Goal: Information Seeking & Learning: Learn about a topic

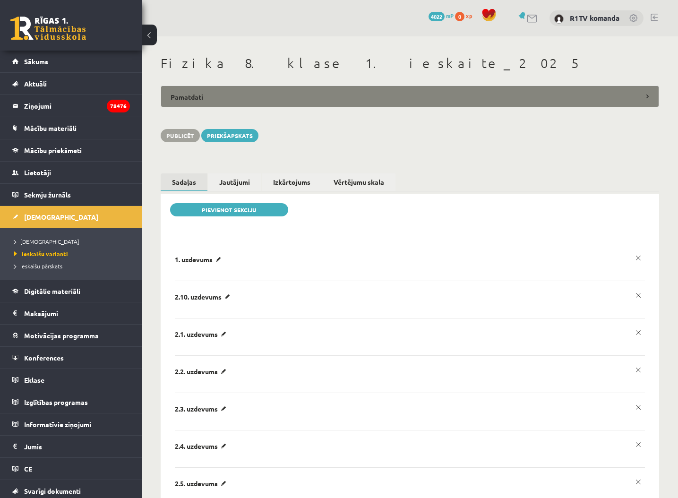
click at [373, 89] on legend "Pamatdati" at bounding box center [410, 97] width 499 height 22
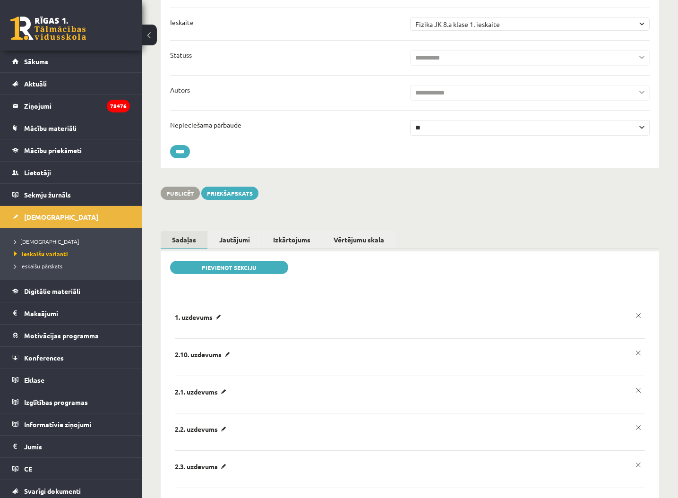
scroll to position [351, 0]
click at [39, 253] on span "Ieskaišu varianti" at bounding box center [41, 254] width 54 height 8
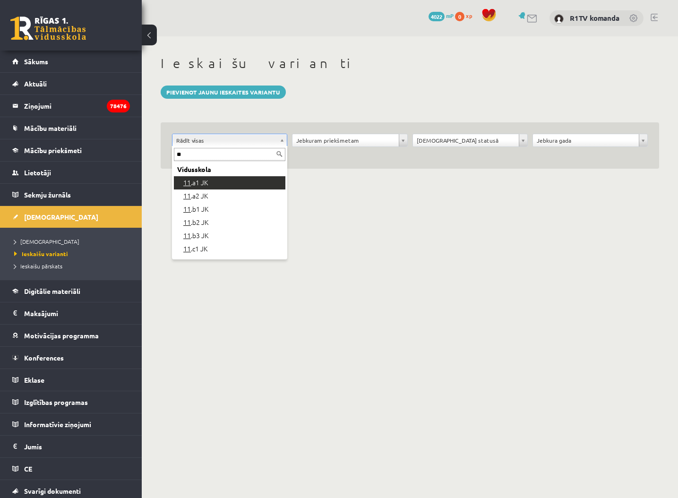
type input "**"
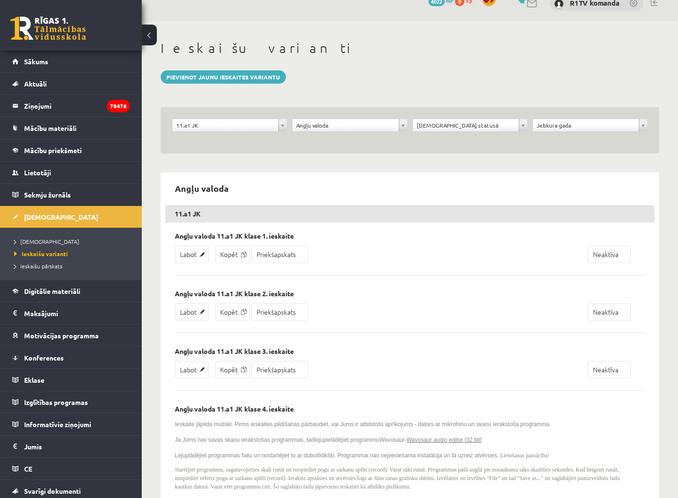
scroll to position [16, 0]
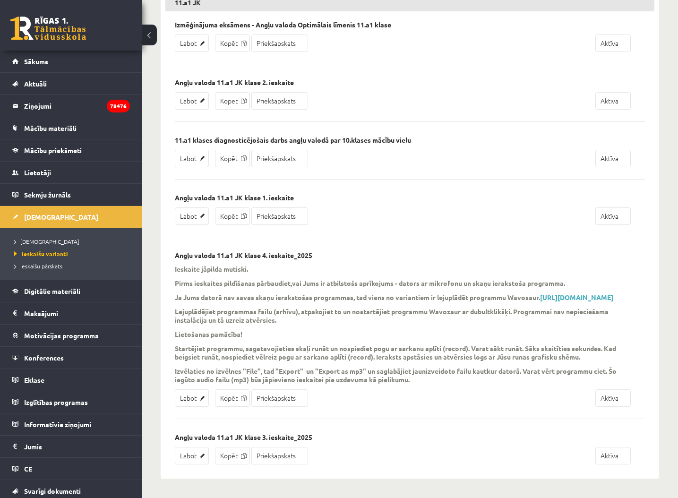
scroll to position [232, 0]
click at [50, 87] on link "Aktuāli" at bounding box center [71, 84] width 118 height 22
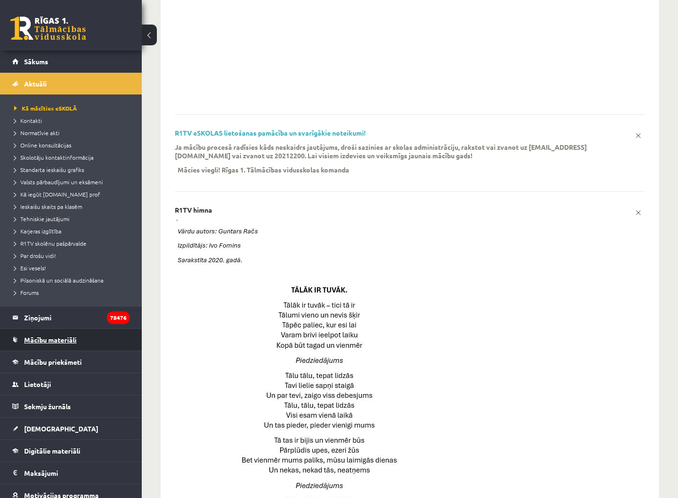
click at [53, 340] on span "Mācību materiāli" at bounding box center [50, 340] width 52 height 9
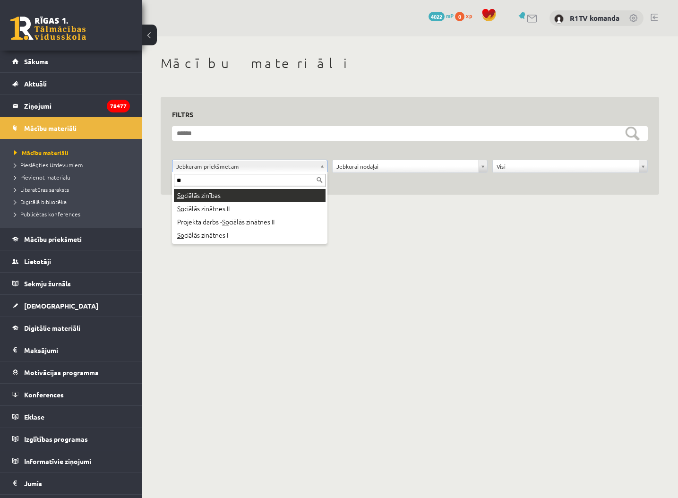
type input "**"
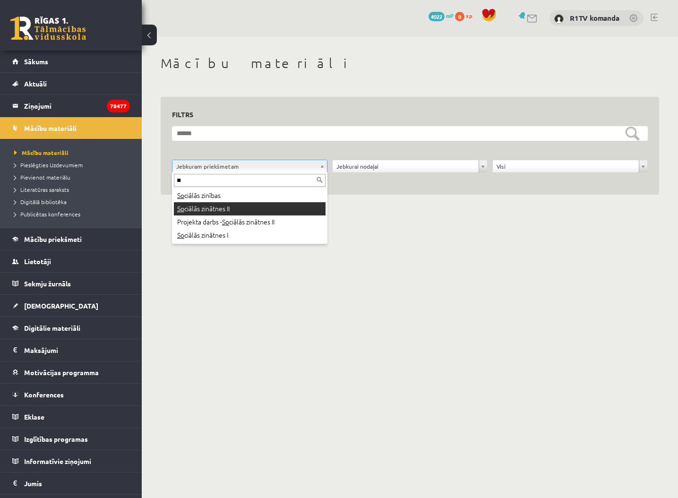
drag, startPoint x: 231, startPoint y: 201, endPoint x: 231, endPoint y: 207, distance: 5.2
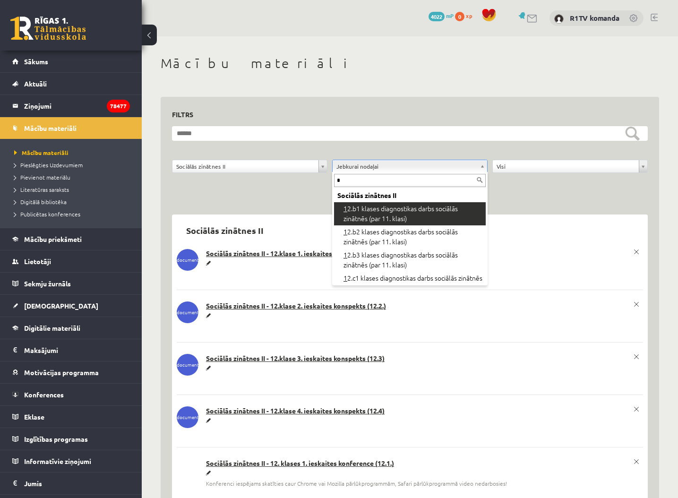
type input "**"
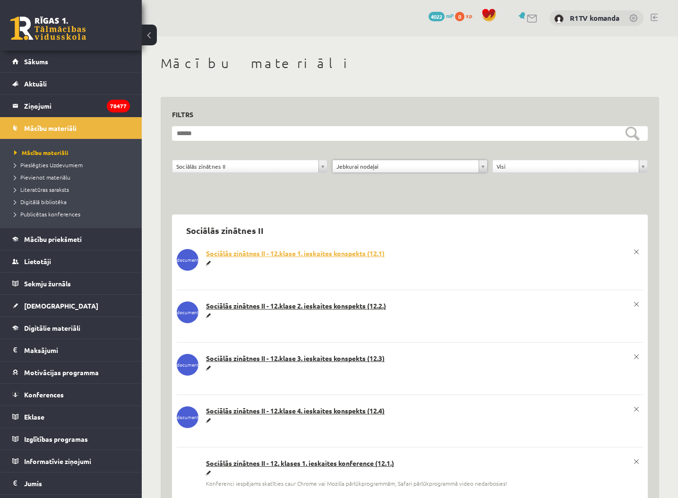
click at [318, 252] on link "Sociālās zinātnes II - 12.klase 1. ieskaites konspekts (12.1)" at bounding box center [410, 253] width 467 height 9
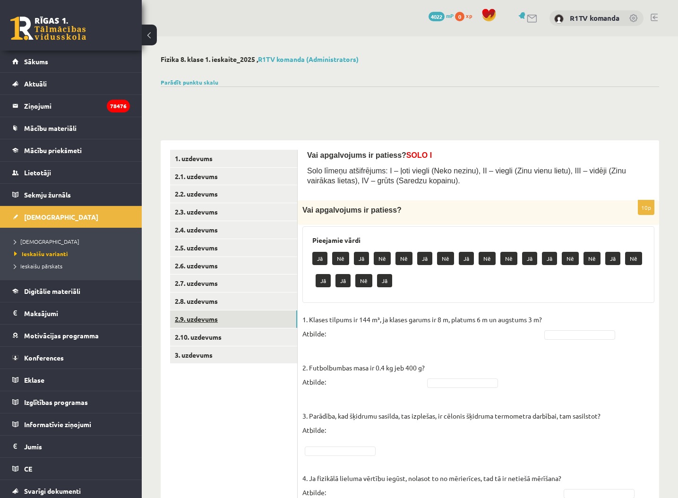
click at [211, 317] on link "2.9. uzdevums" at bounding box center [233, 319] width 127 height 17
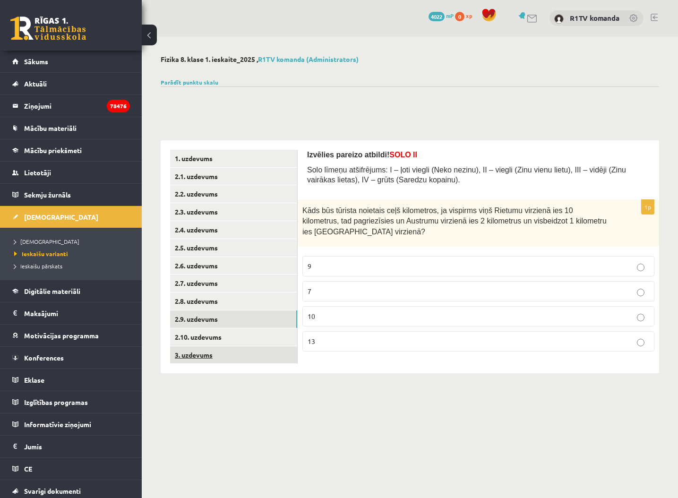
click at [199, 347] on link "3. uzdevums" at bounding box center [233, 355] width 127 height 17
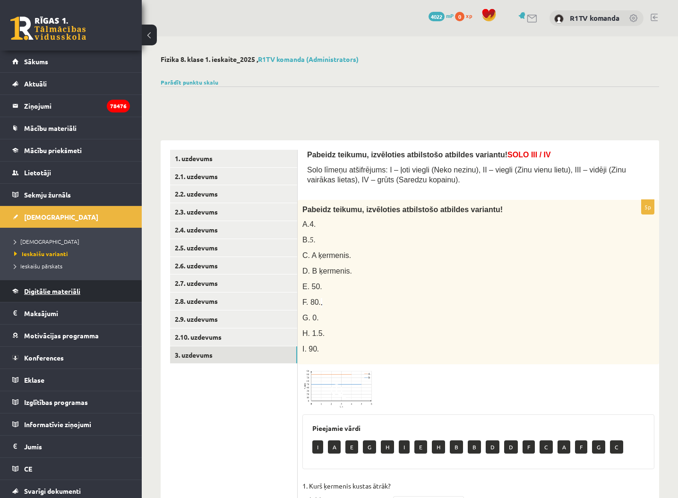
click at [65, 291] on span "Digitālie materiāli" at bounding box center [52, 291] width 56 height 9
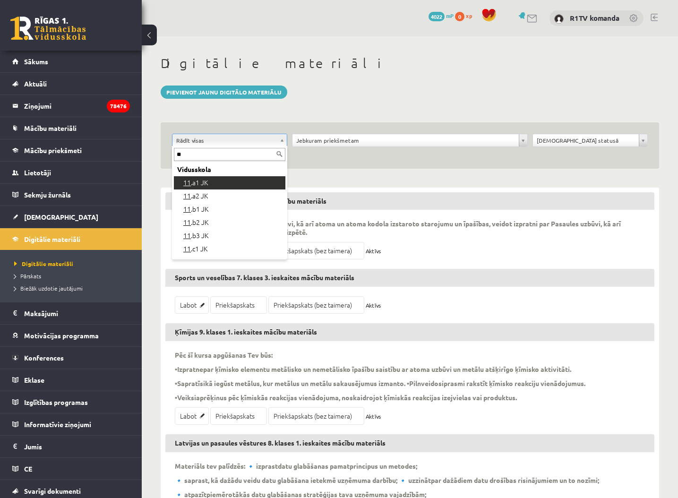
type input "**"
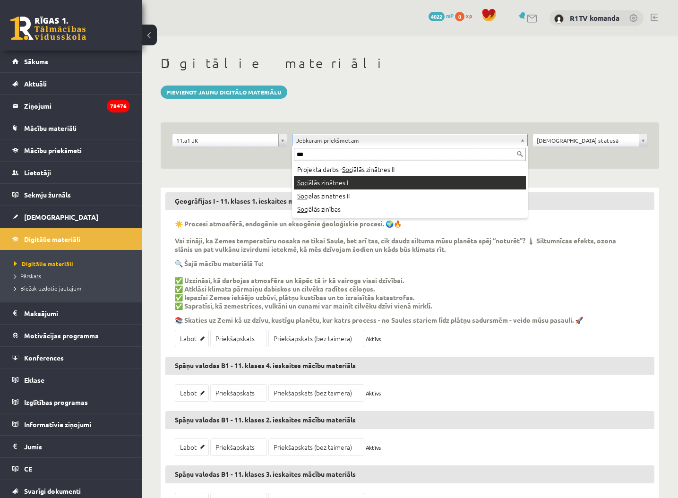
type input "***"
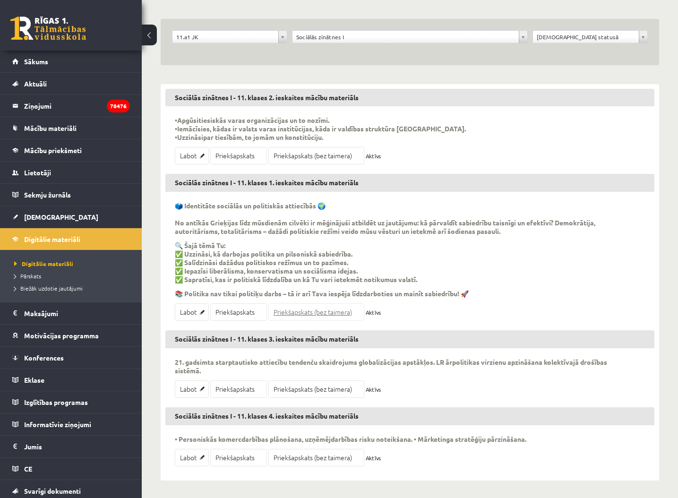
scroll to position [103, 0]
click at [343, 315] on link "Priekšapskats (bez taimera)" at bounding box center [317, 312] width 96 height 17
click at [194, 311] on link "Labot" at bounding box center [192, 312] width 34 height 17
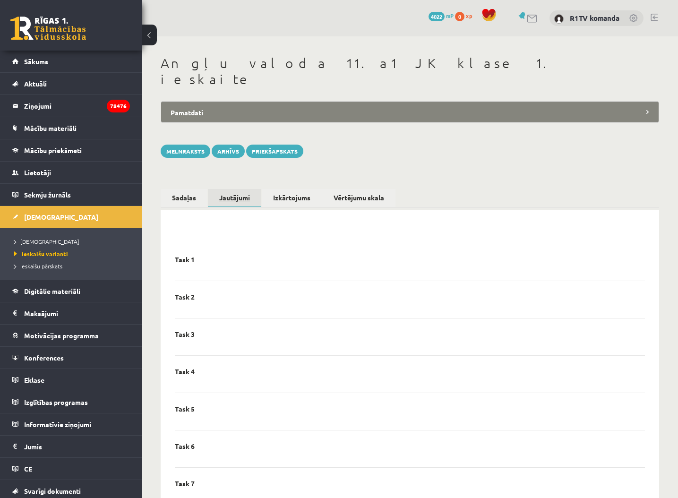
click at [233, 189] on link "Jautājumi" at bounding box center [234, 198] width 53 height 18
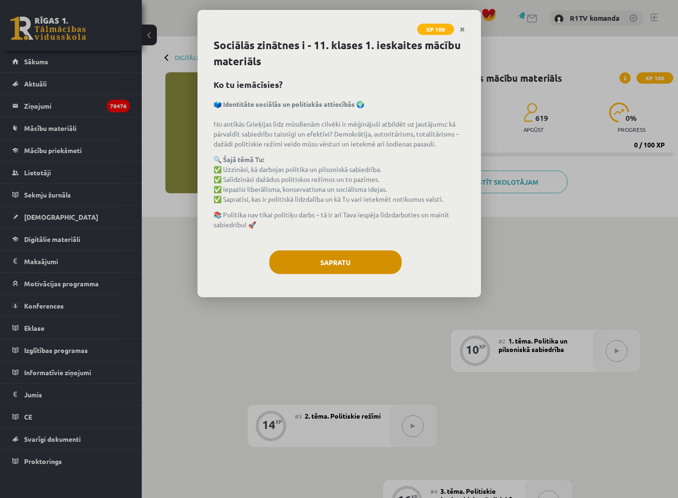
click at [366, 266] on button "Sapratu" at bounding box center [335, 263] width 132 height 24
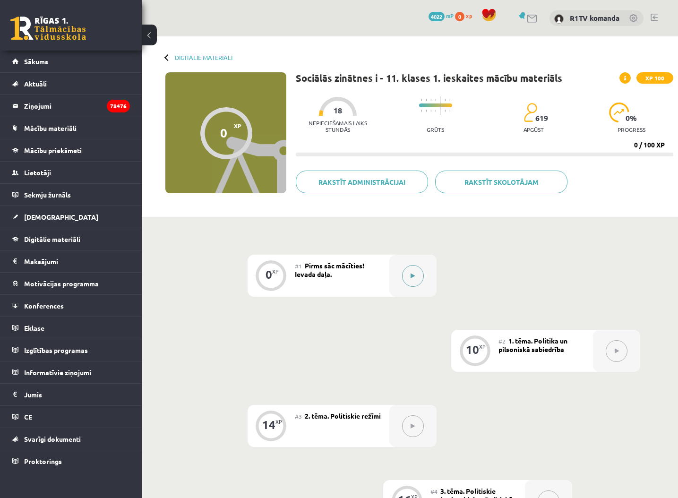
click at [406, 274] on button at bounding box center [413, 276] width 22 height 22
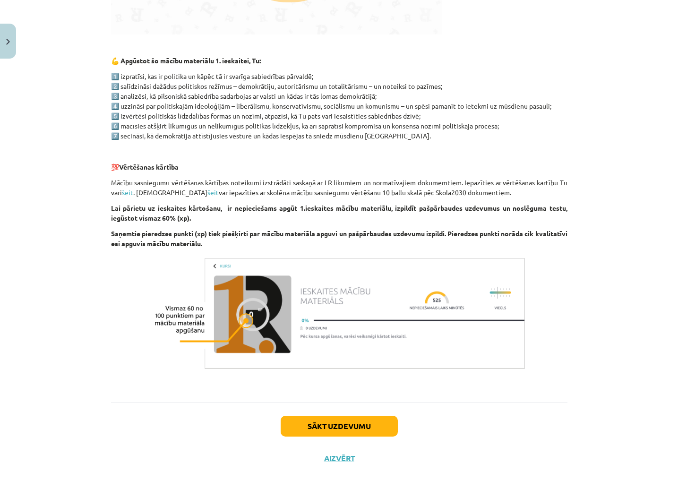
scroll to position [452, 0]
click at [374, 419] on button "Sākt uzdevumu" at bounding box center [339, 426] width 117 height 21
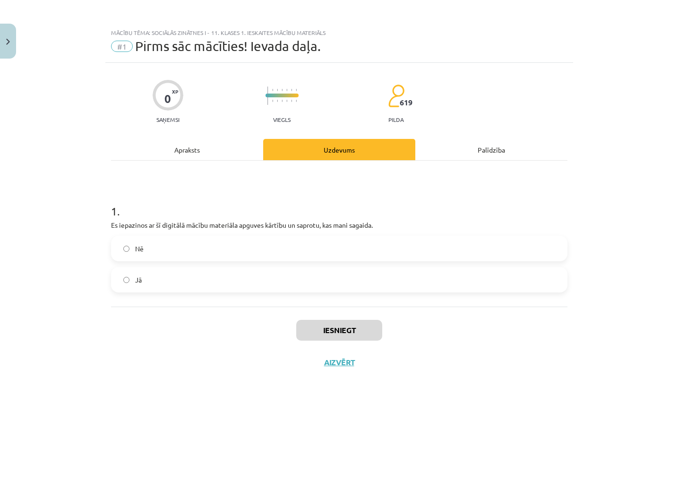
scroll to position [0, 0]
click at [222, 286] on label "Jā" at bounding box center [339, 280] width 455 height 24
click at [343, 327] on button "Iesniegt" at bounding box center [339, 330] width 86 height 21
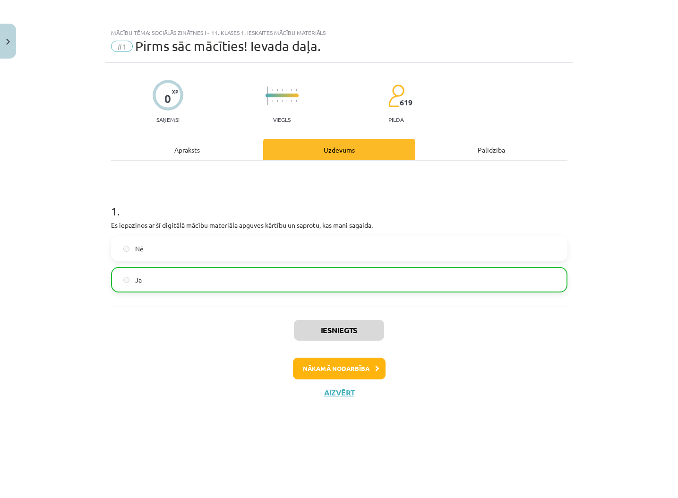
click at [363, 362] on button "Nākamā nodarbība" at bounding box center [339, 369] width 93 height 22
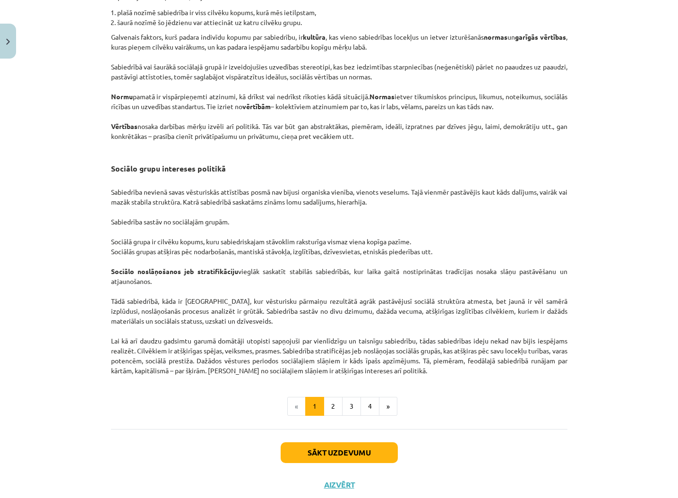
scroll to position [1293, 0]
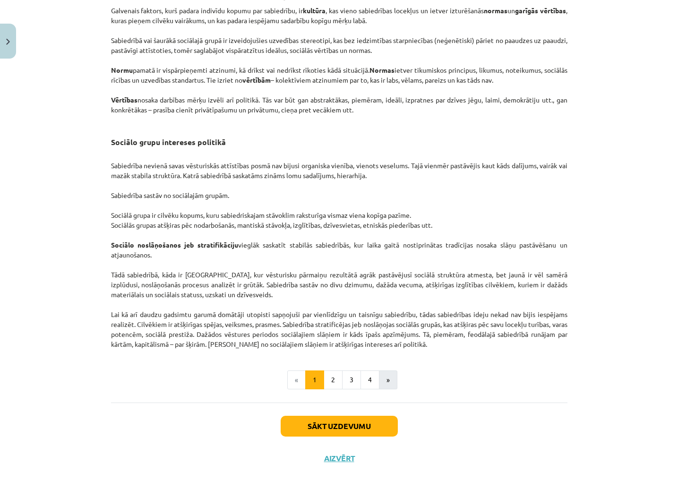
click at [390, 382] on button "»" at bounding box center [388, 380] width 18 height 19
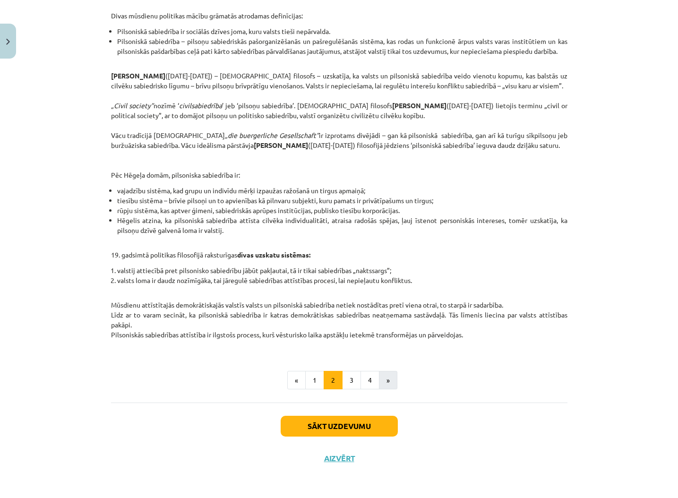
click at [390, 382] on button "»" at bounding box center [388, 380] width 18 height 19
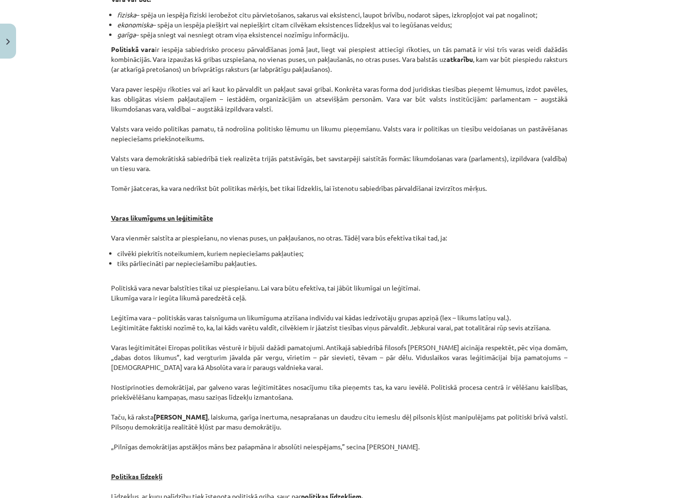
scroll to position [169, 0]
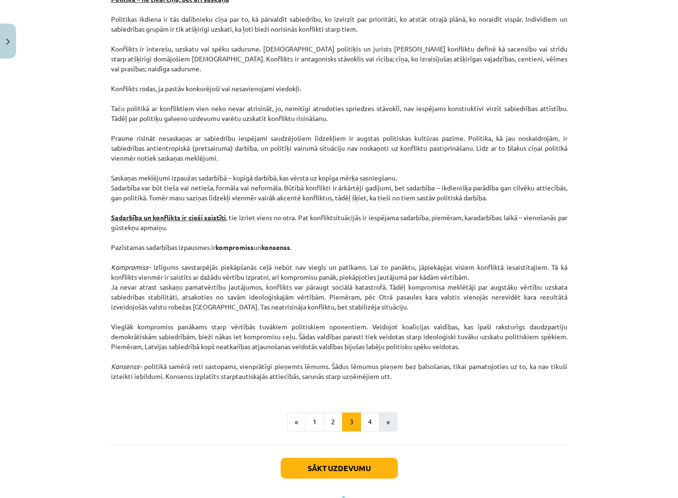
click at [390, 422] on button "»" at bounding box center [388, 422] width 18 height 19
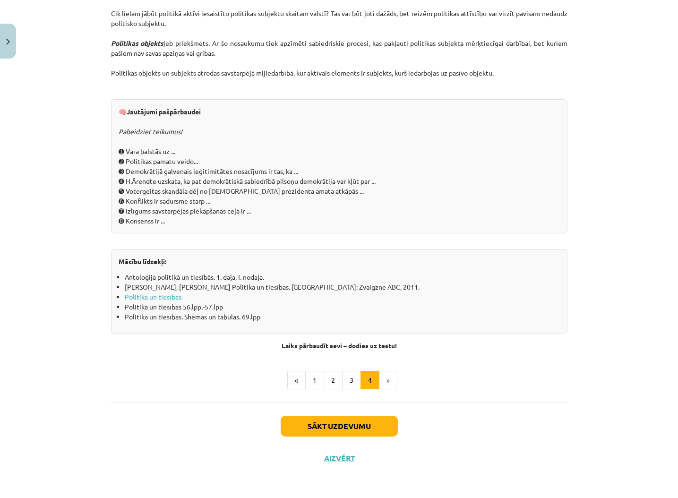
click at [371, 423] on button "Sākt uzdevumu" at bounding box center [339, 426] width 117 height 21
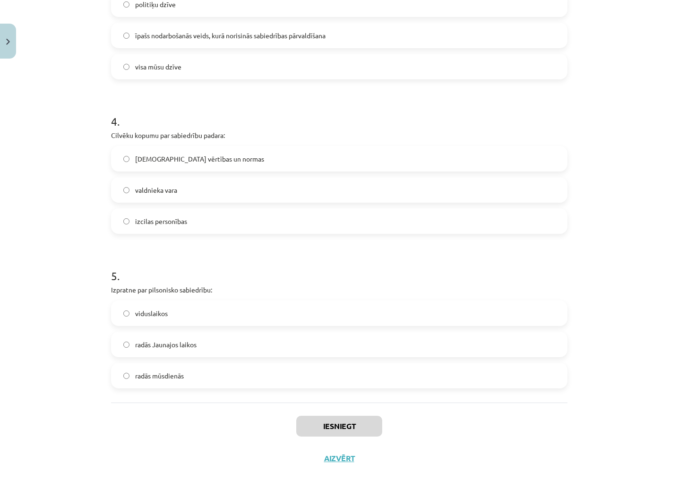
click at [379, 368] on label "radās mūsdienās" at bounding box center [339, 376] width 455 height 24
click at [360, 423] on button "Iesniegt" at bounding box center [339, 426] width 86 height 21
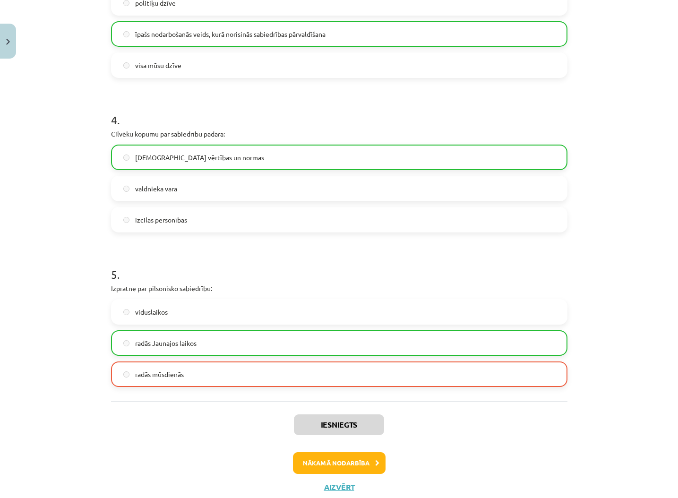
click at [373, 463] on button "Nākamā nodarbība" at bounding box center [339, 463] width 93 height 22
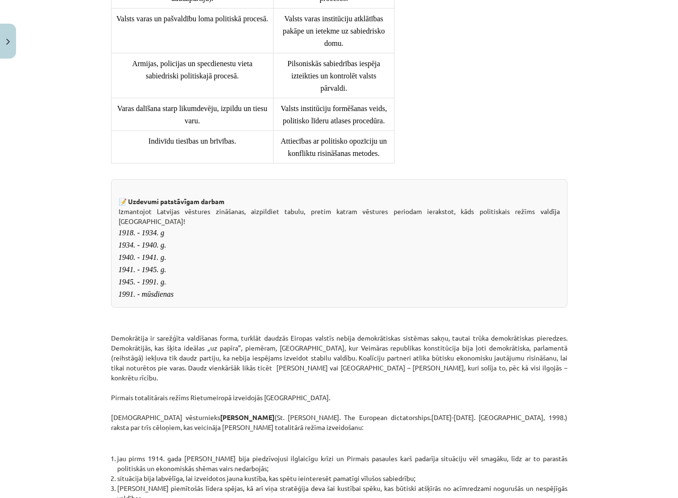
scroll to position [916, 0]
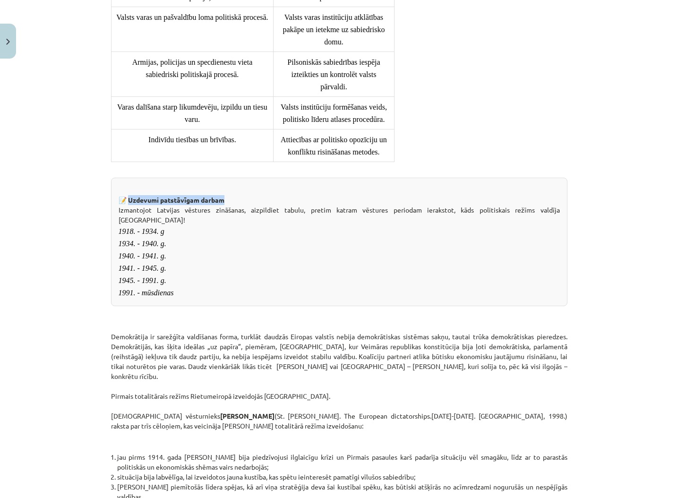
drag, startPoint x: 130, startPoint y: 191, endPoint x: 241, endPoint y: 198, distance: 111.3
click at [238, 195] on div "📝 Uzdevumi patstāvīgam darbam Izmantojot Latvijas vēstures zināšanas, aizpildie…" at bounding box center [339, 242] width 457 height 129
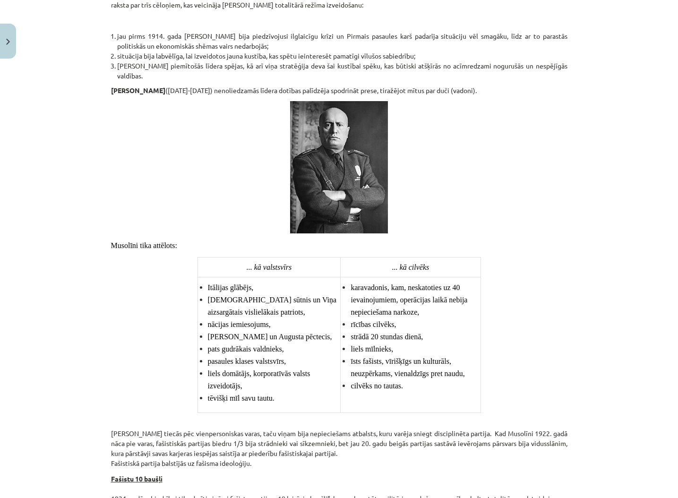
scroll to position [1341, 0]
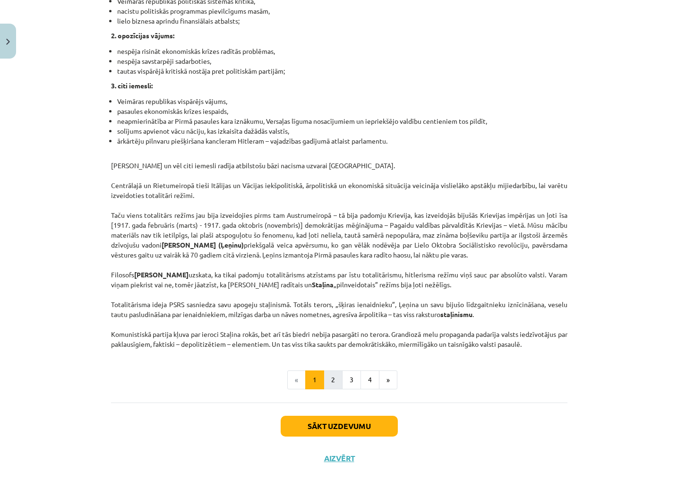
click at [330, 390] on button "2" at bounding box center [333, 380] width 19 height 19
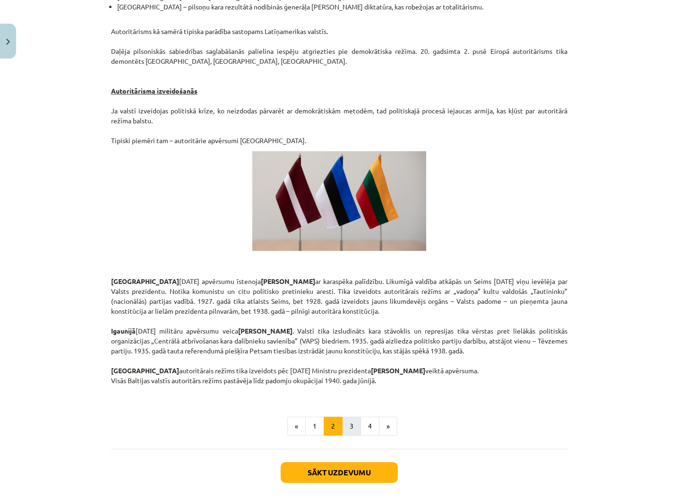
click at [352, 417] on button "3" at bounding box center [351, 426] width 19 height 19
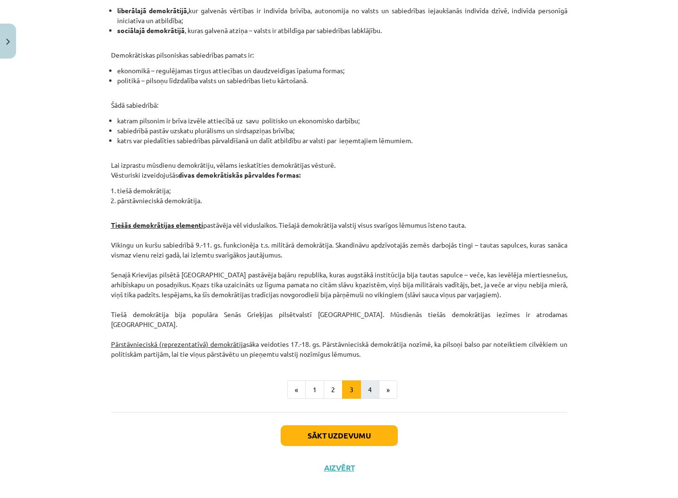
click at [367, 381] on button "4" at bounding box center [370, 390] width 19 height 19
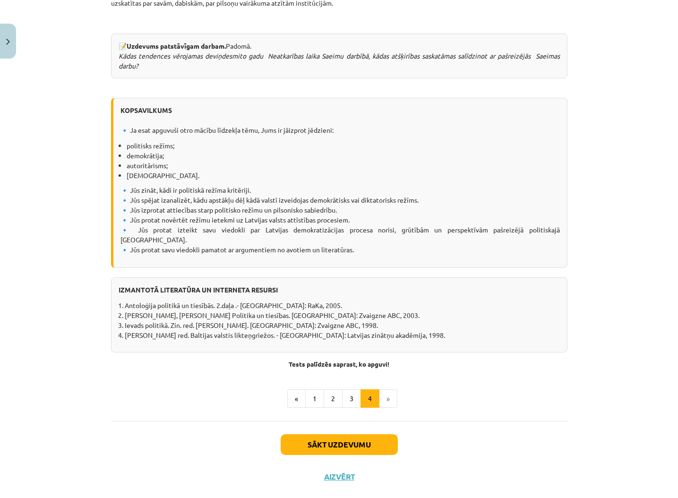
scroll to position [1046, 0]
click at [358, 435] on button "Sākt uzdevumu" at bounding box center [339, 445] width 117 height 21
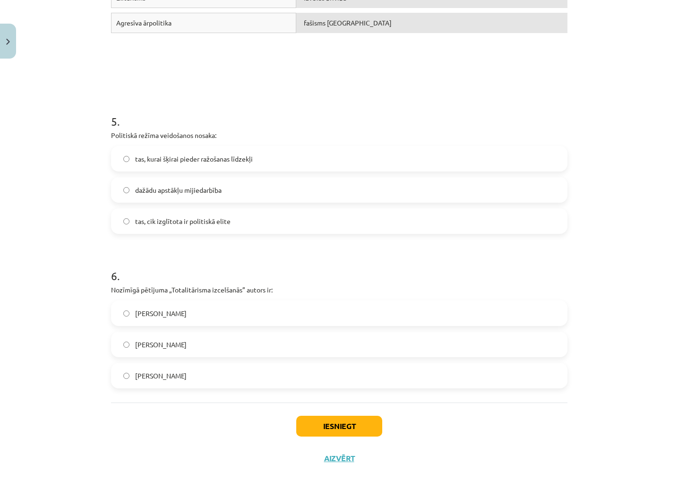
click at [255, 225] on label "tas, cik izglītota ir politiskā elite" at bounding box center [339, 221] width 455 height 24
click at [367, 429] on button "Iesniegt" at bounding box center [339, 426] width 86 height 21
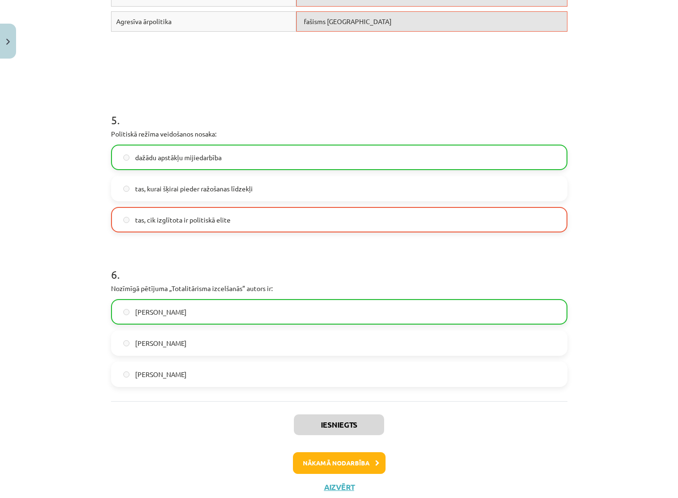
click at [370, 461] on button "Nākamā nodarbība" at bounding box center [339, 463] width 93 height 22
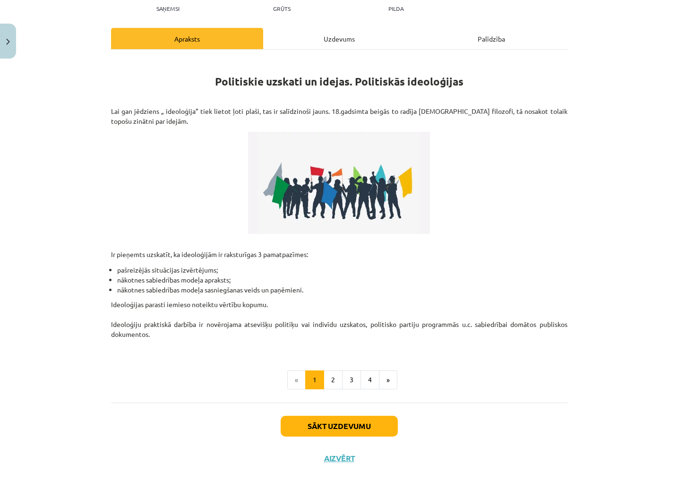
click at [371, 428] on button "Sākt uzdevumu" at bounding box center [339, 426] width 117 height 21
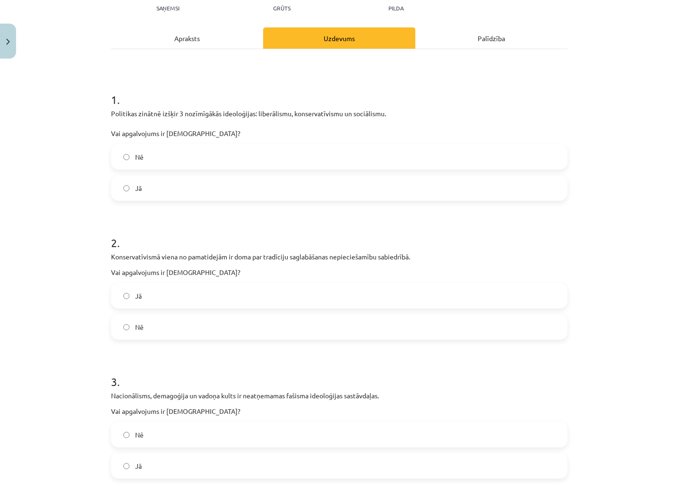
scroll to position [24, 0]
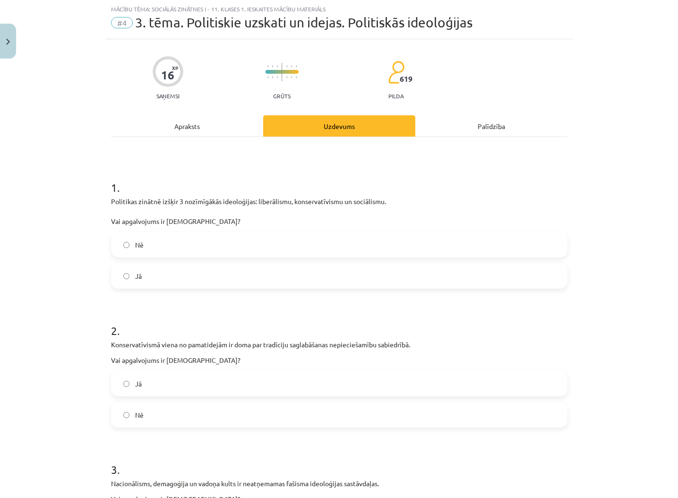
click at [360, 419] on label "Nē" at bounding box center [339, 415] width 455 height 24
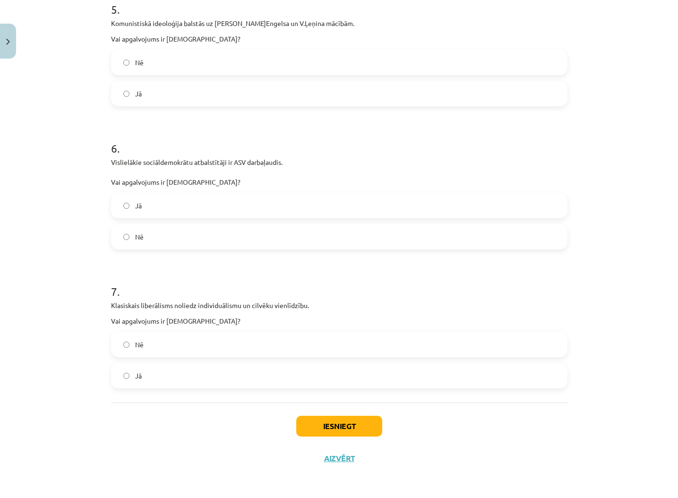
scroll to position [839, 0]
click at [326, 367] on label "Jā" at bounding box center [339, 376] width 455 height 24
click at [367, 425] on button "Iesniegt" at bounding box center [339, 426] width 86 height 21
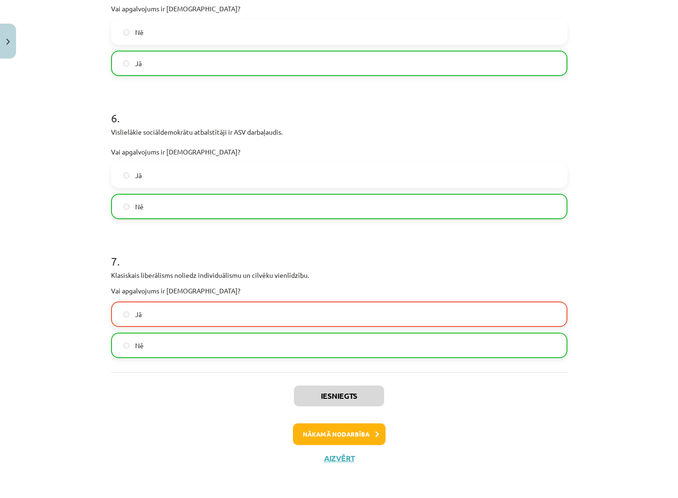
scroll to position [868, 0]
click at [368, 432] on button "Nākamā nodarbība" at bounding box center [339, 435] width 93 height 22
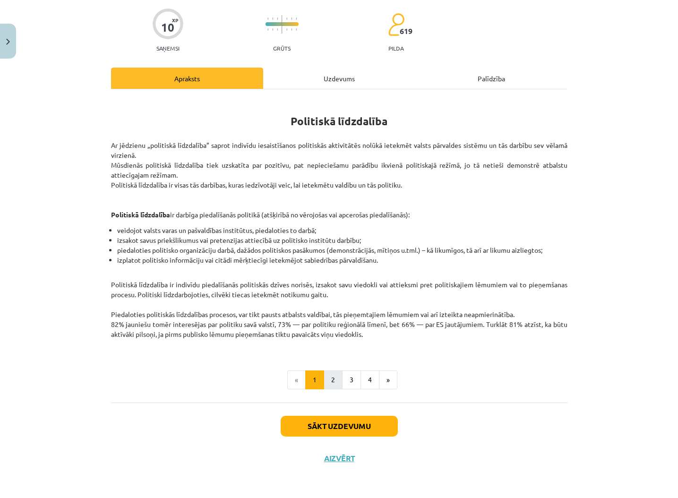
click at [328, 383] on button "2" at bounding box center [333, 380] width 19 height 19
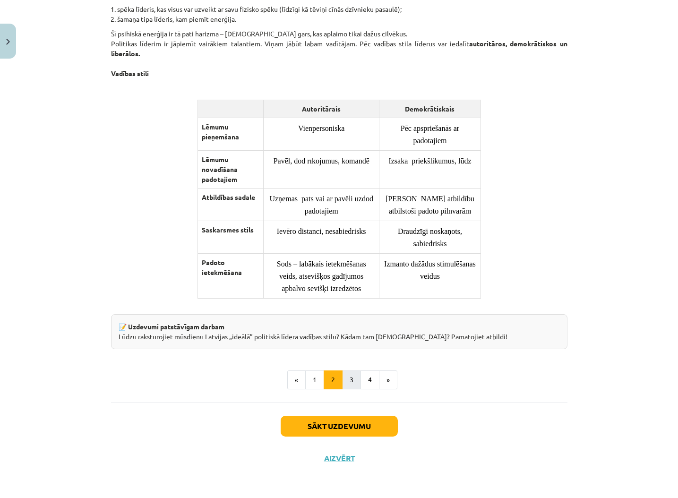
scroll to position [631, 0]
click at [359, 380] on button "3" at bounding box center [351, 380] width 19 height 19
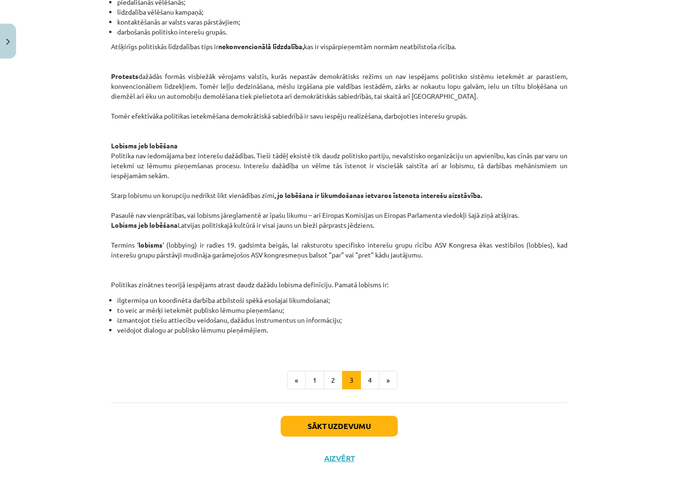
scroll to position [395, 0]
click at [376, 383] on button "4" at bounding box center [370, 380] width 19 height 19
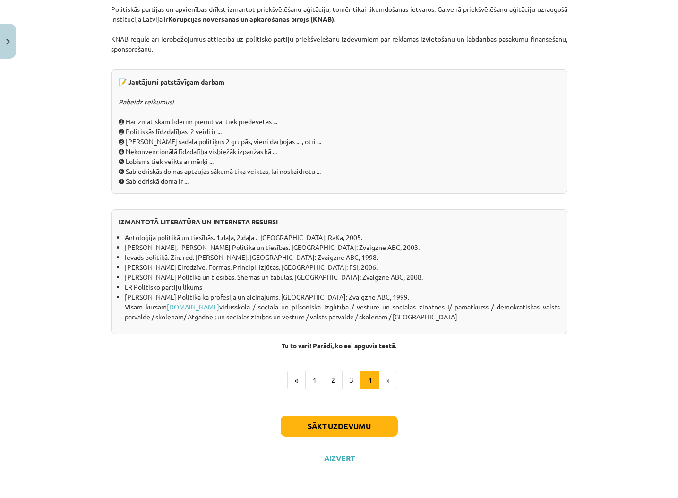
click at [384, 422] on button "Sākt uzdevumu" at bounding box center [339, 426] width 117 height 21
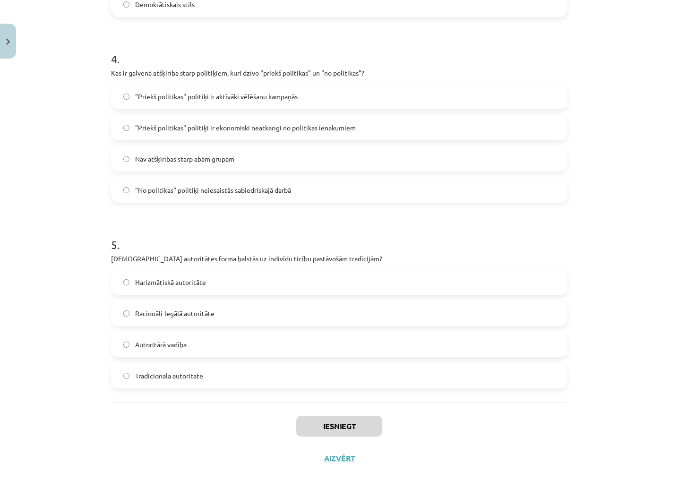
click at [362, 350] on label "Autoritārā vadība" at bounding box center [339, 345] width 455 height 24
click at [371, 427] on button "Iesniegt" at bounding box center [339, 426] width 86 height 21
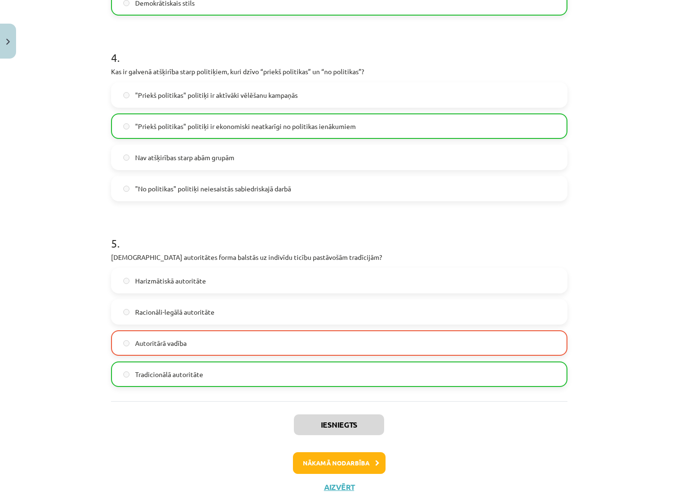
click at [377, 460] on icon at bounding box center [377, 463] width 4 height 6
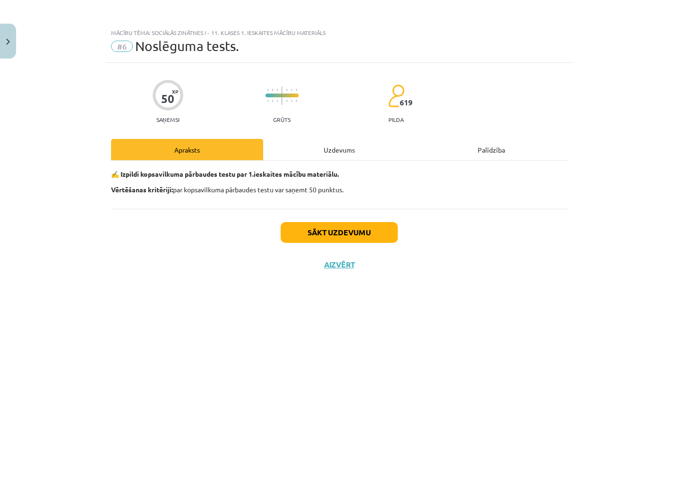
scroll to position [0, 0]
click at [337, 230] on button "Sākt uzdevumu" at bounding box center [339, 232] width 117 height 21
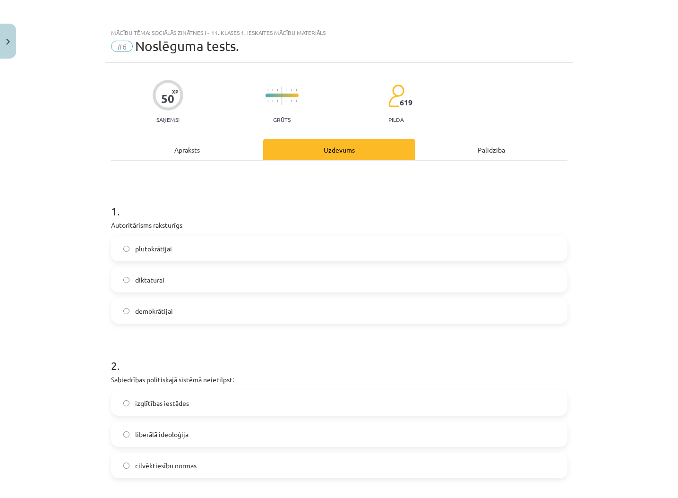
click at [332, 282] on label "diktatūrai" at bounding box center [339, 280] width 455 height 24
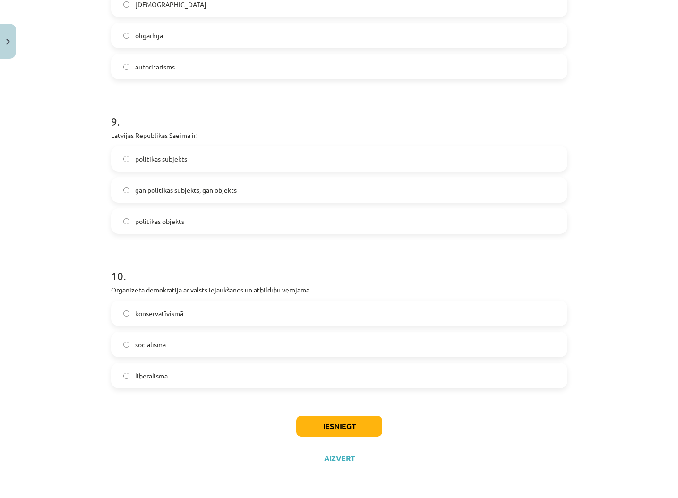
scroll to position [1328, 0]
drag, startPoint x: 364, startPoint y: 425, endPoint x: 415, endPoint y: 417, distance: 52.1
click at [364, 425] on button "Iesniegt" at bounding box center [339, 426] width 86 height 21
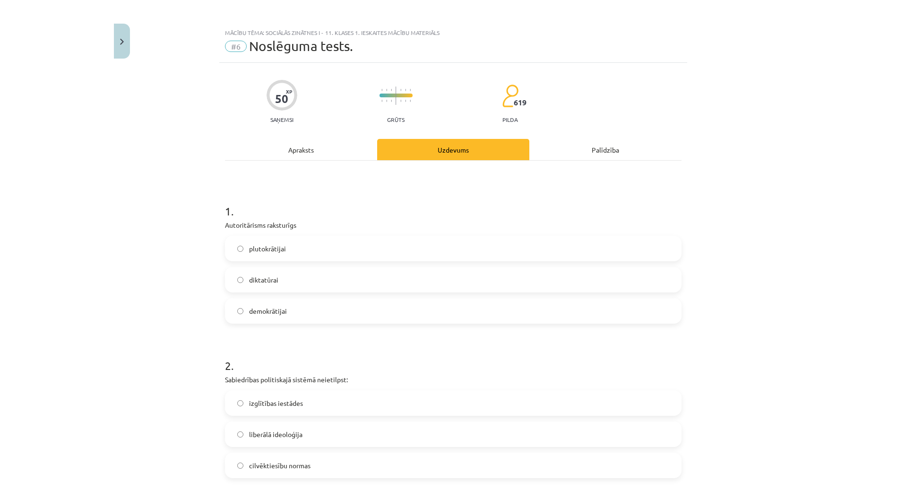
scroll to position [0, 0]
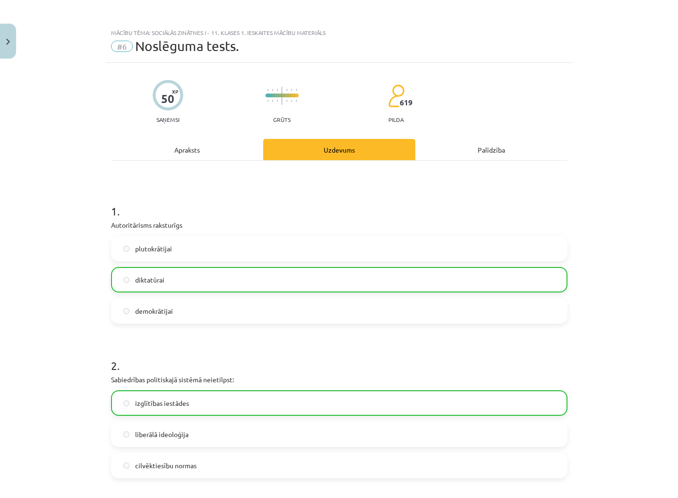
click at [495, 149] on div "Palīdzība" at bounding box center [492, 149] width 152 height 21
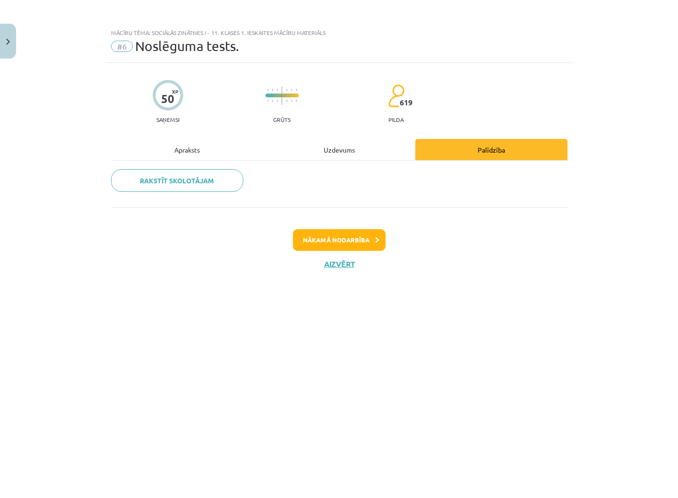
click at [357, 243] on button "Nākamā nodarbība" at bounding box center [339, 240] width 93 height 22
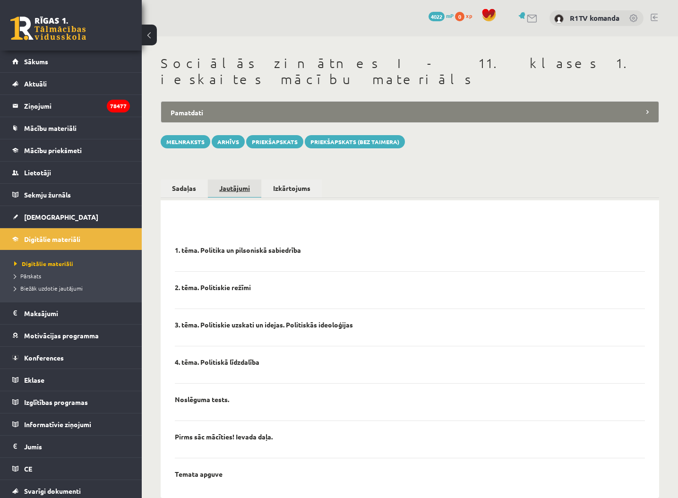
click at [243, 180] on link "Jautājumi" at bounding box center [234, 189] width 53 height 18
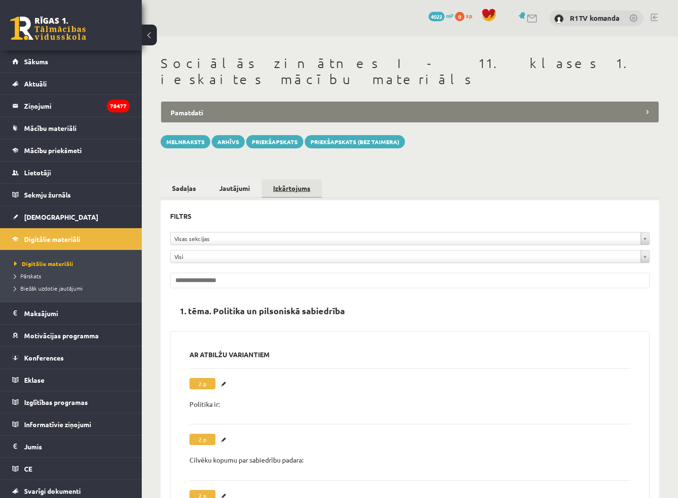
click at [286, 180] on link "Izkārtojums" at bounding box center [292, 189] width 60 height 18
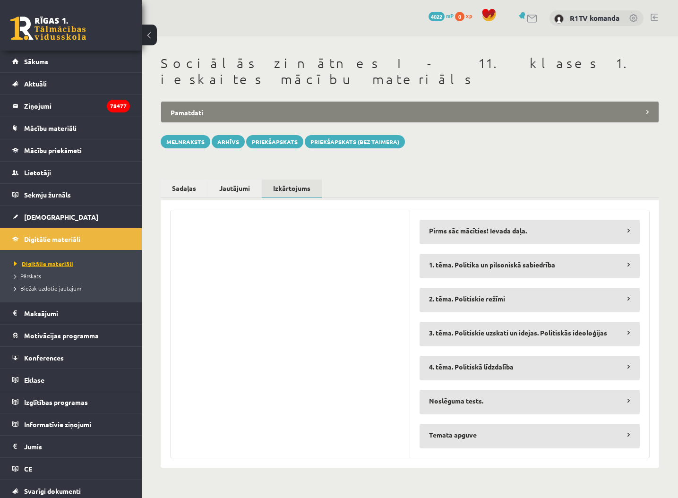
click at [52, 266] on span "Digitālie materiāli" at bounding box center [43, 264] width 59 height 8
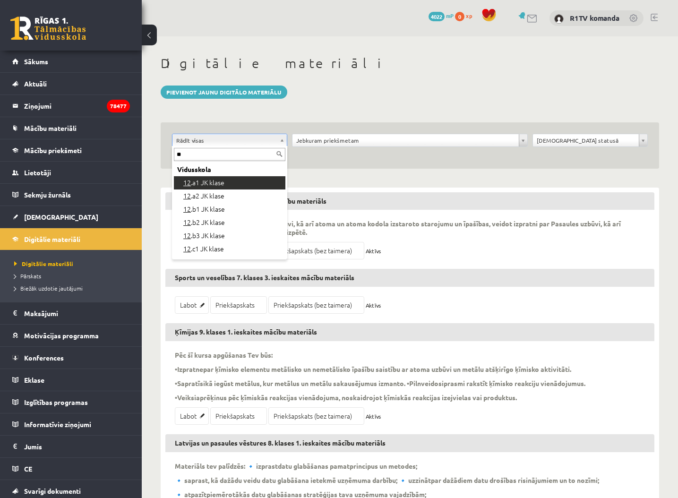
type input "**"
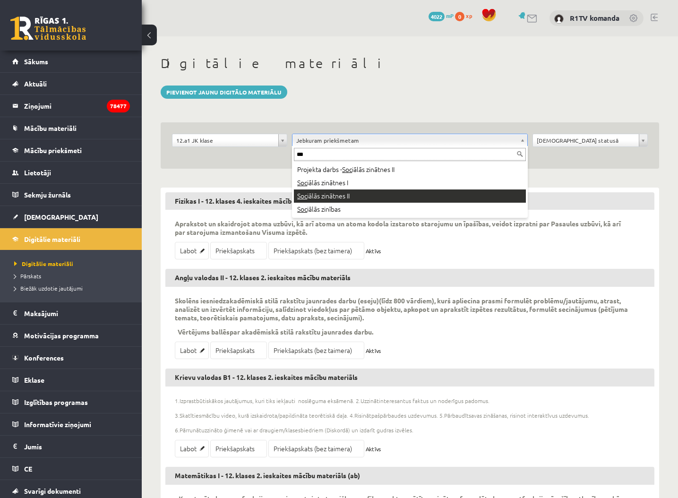
type input "***"
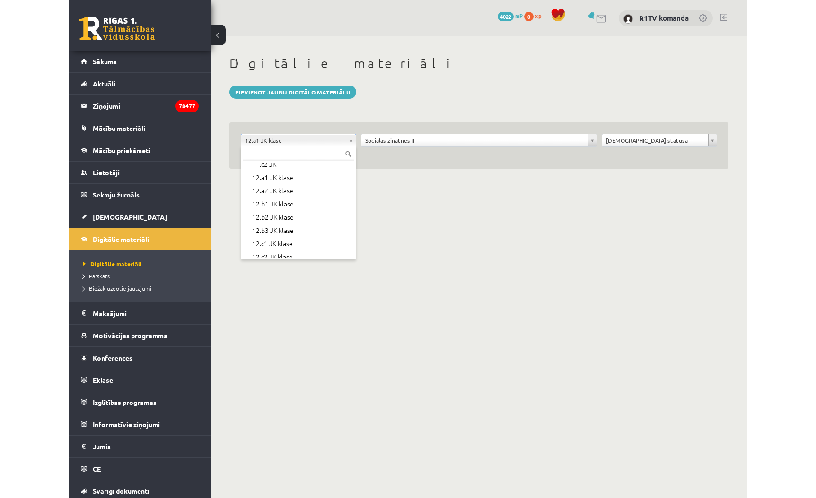
scroll to position [309, 0]
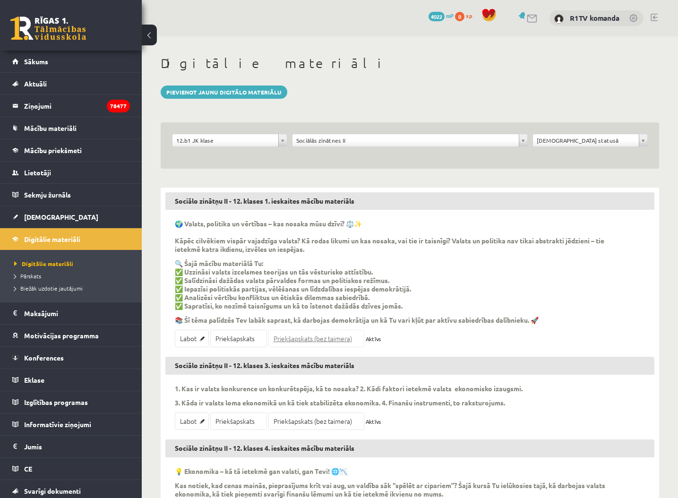
click at [314, 336] on link "Priekšapskats (bez taimera)" at bounding box center [317, 338] width 96 height 17
click at [313, 339] on link "Priekšapskats (bez taimera)" at bounding box center [317, 338] width 96 height 17
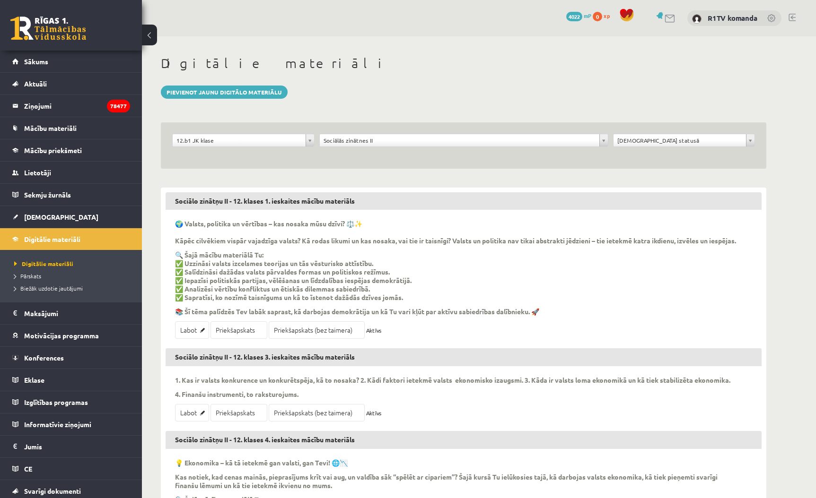
click div "0 Dāvanas 4022 mP 0 xp R1TV komanda"
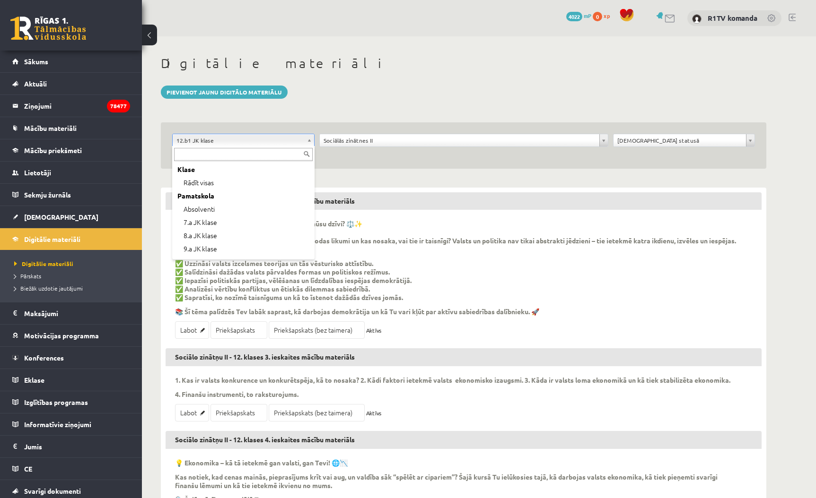
scroll to position [263, 0]
drag, startPoint x: 215, startPoint y: 226, endPoint x: 287, endPoint y: 191, distance: 80.8
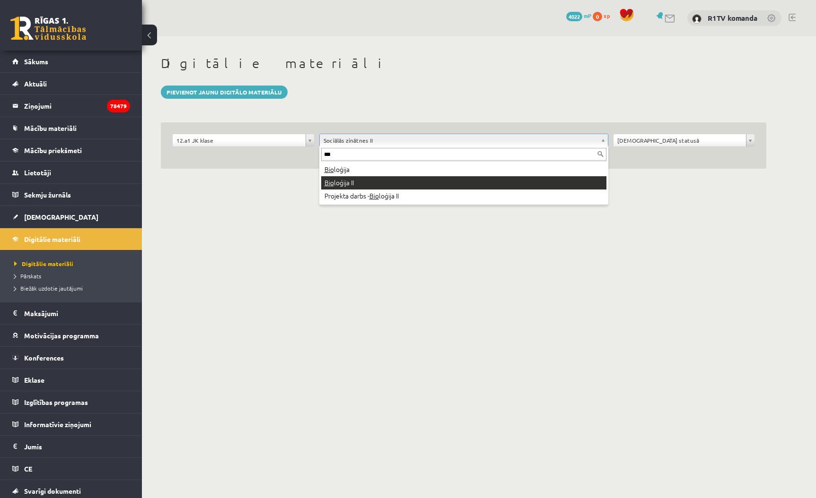
type input "***"
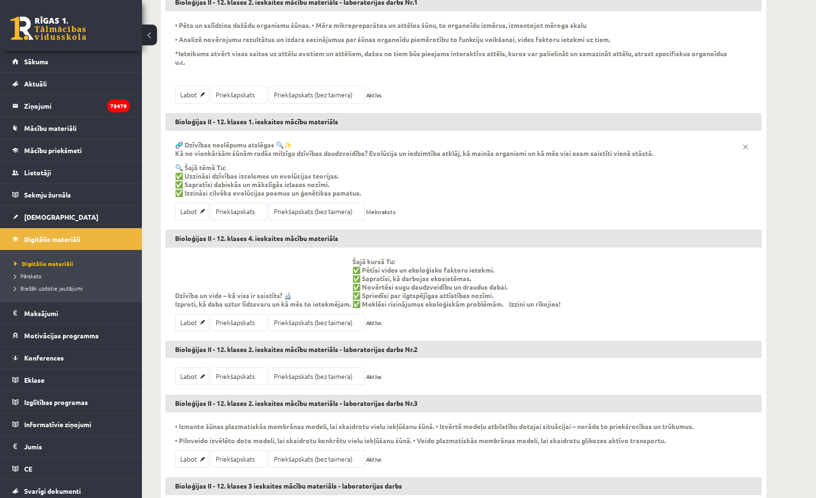
scroll to position [901, 0]
click link "Priekšapskats (bez taimera)"
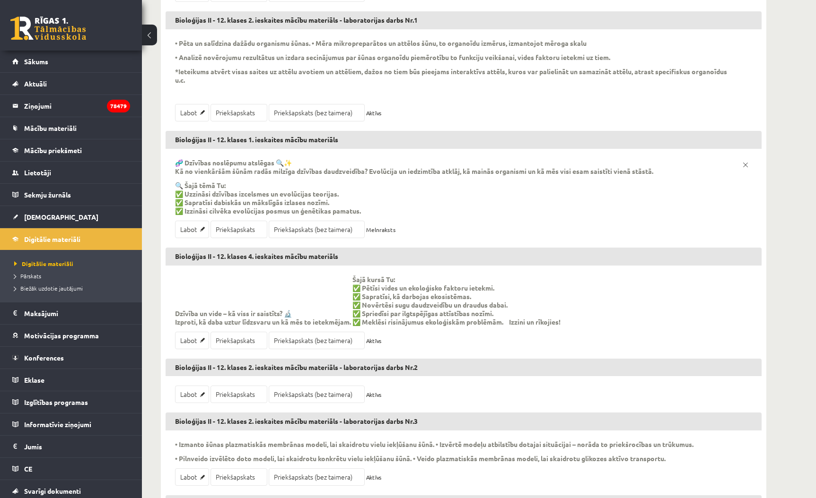
scroll to position [866, 0]
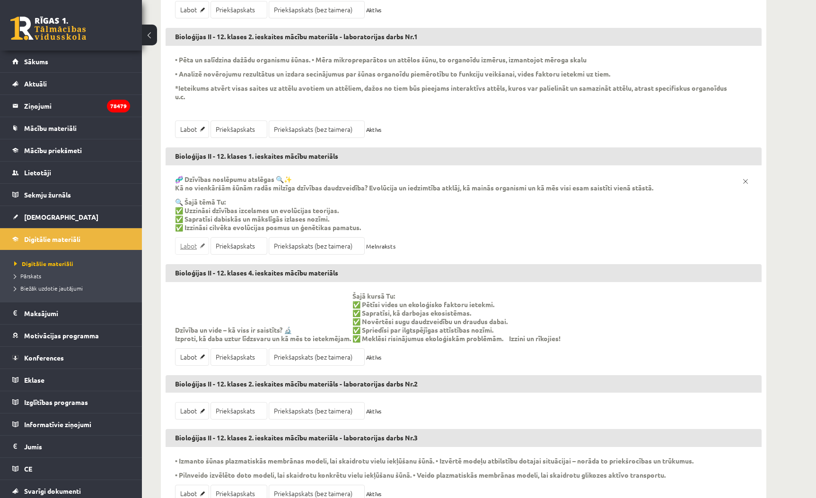
click link "Labot"
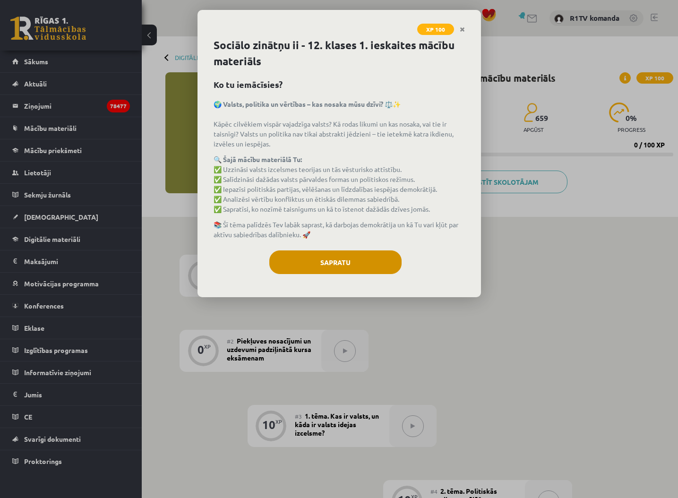
click at [364, 263] on button "Sapratu" at bounding box center [335, 263] width 132 height 24
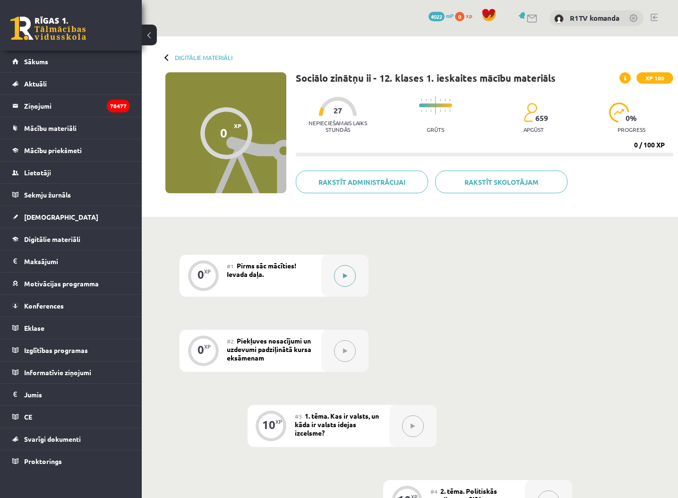
click at [349, 270] on button at bounding box center [345, 276] width 22 height 22
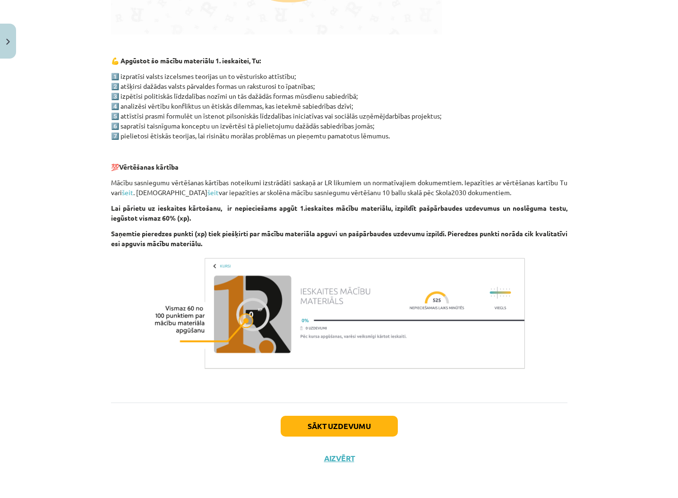
scroll to position [452, 0]
click at [373, 422] on button "Sākt uzdevumu" at bounding box center [339, 426] width 117 height 21
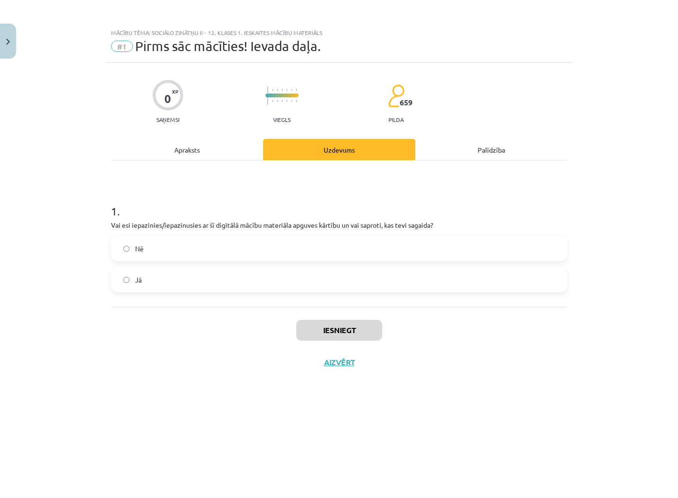
click at [270, 288] on label "Jā" at bounding box center [339, 280] width 455 height 24
click at [331, 325] on button "Iesniegt" at bounding box center [339, 330] width 86 height 21
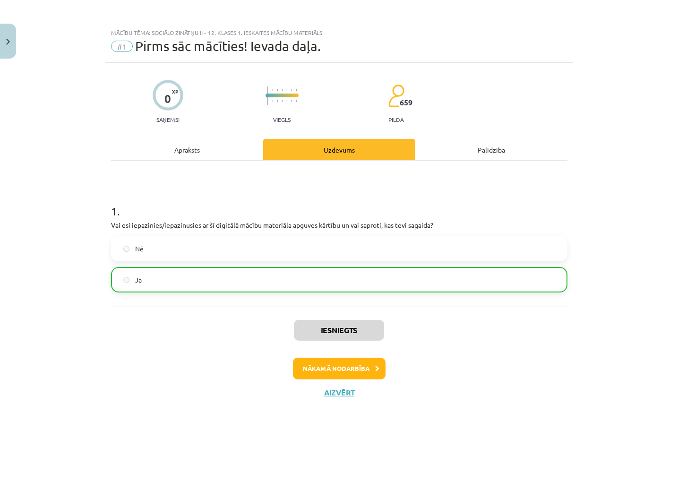
click at [365, 365] on button "Nākamā nodarbība" at bounding box center [339, 369] width 93 height 22
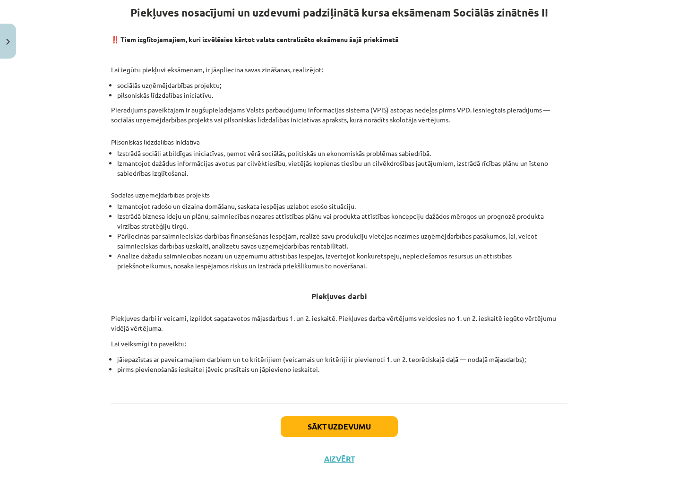
scroll to position [180, 0]
click at [364, 428] on button "Sākt uzdevumu" at bounding box center [339, 427] width 117 height 21
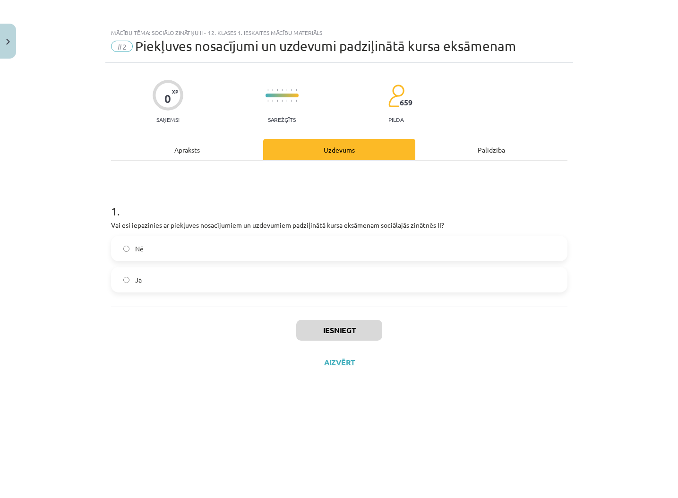
click at [215, 283] on label "Jā" at bounding box center [339, 280] width 455 height 24
click at [342, 333] on button "Iesniegt" at bounding box center [339, 330] width 86 height 21
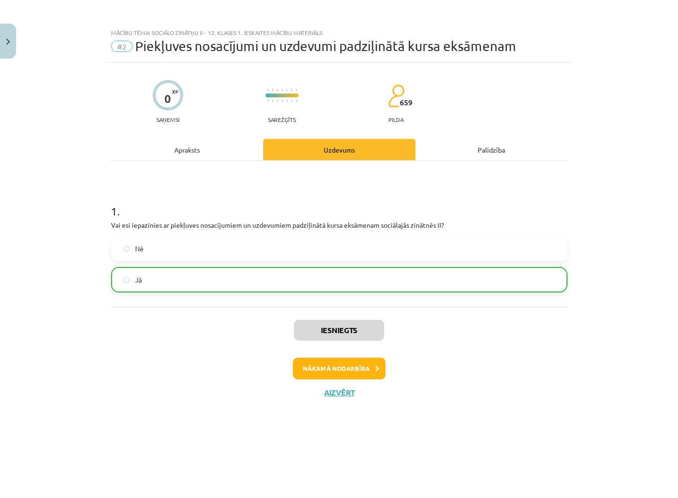
click at [373, 371] on button "Nākamā nodarbība" at bounding box center [339, 369] width 93 height 22
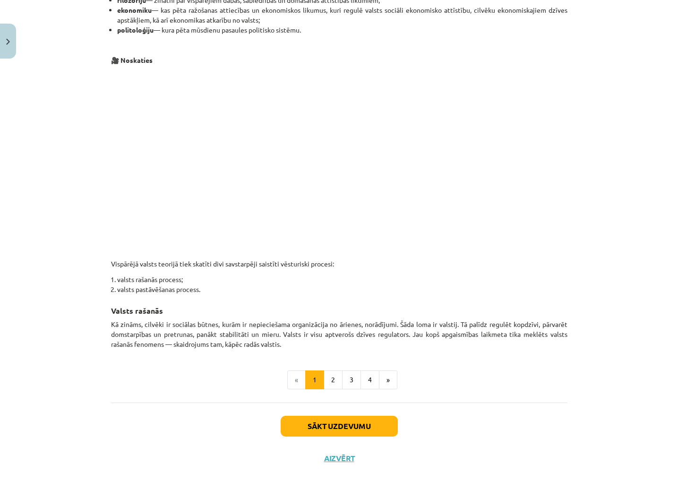
scroll to position [379, 0]
click at [341, 379] on button "2" at bounding box center [333, 380] width 19 height 19
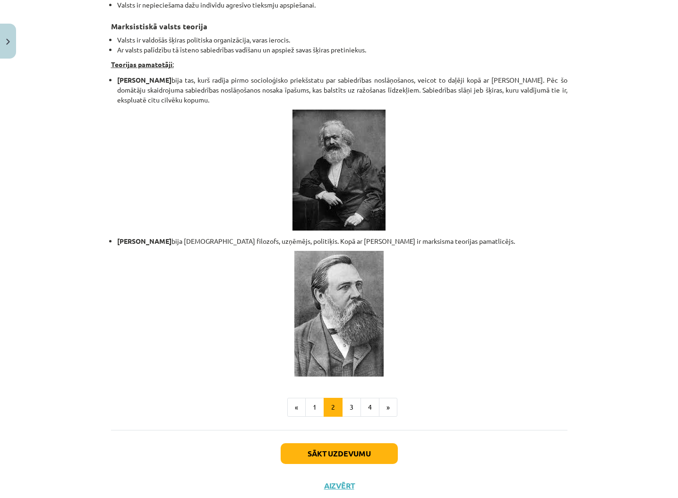
scroll to position [1878, 0]
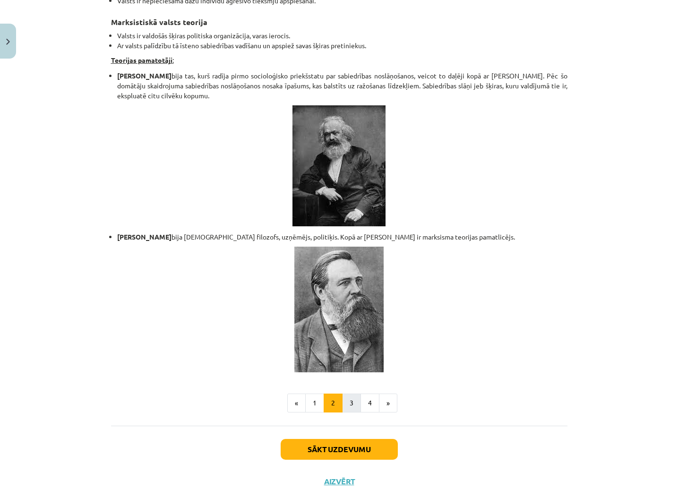
click at [349, 394] on button "3" at bounding box center [351, 403] width 19 height 19
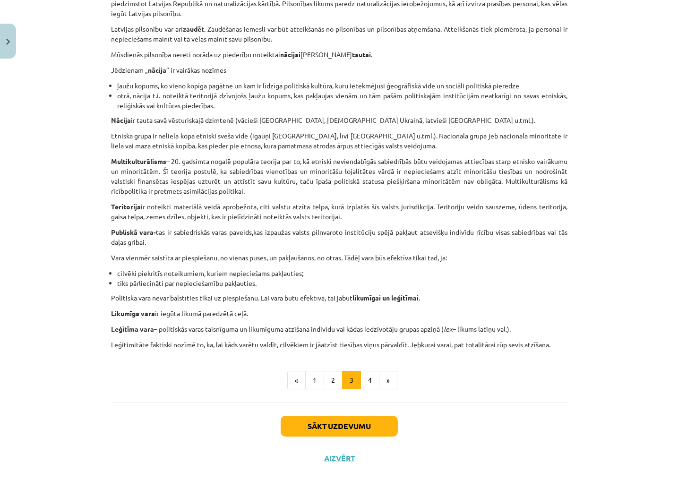
scroll to position [416, 0]
click at [371, 381] on button "4" at bounding box center [370, 380] width 19 height 19
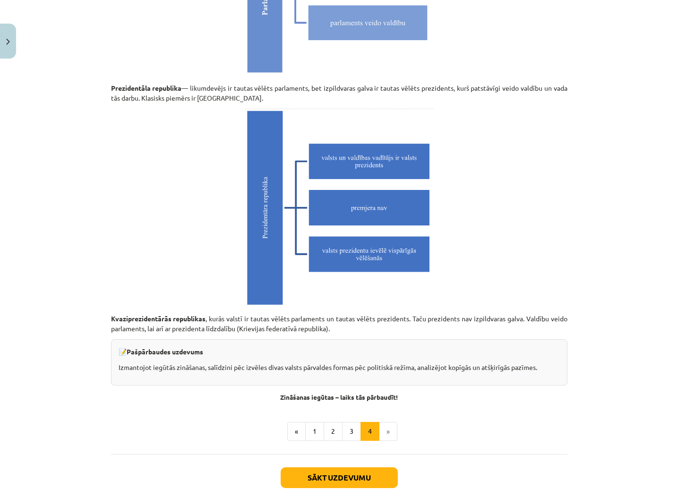
scroll to position [2493, 0]
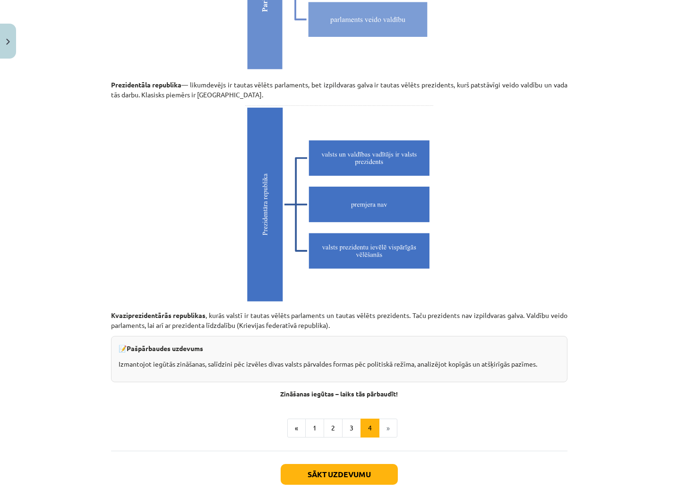
click at [385, 480] on button "Sākt uzdevumu" at bounding box center [339, 474] width 117 height 21
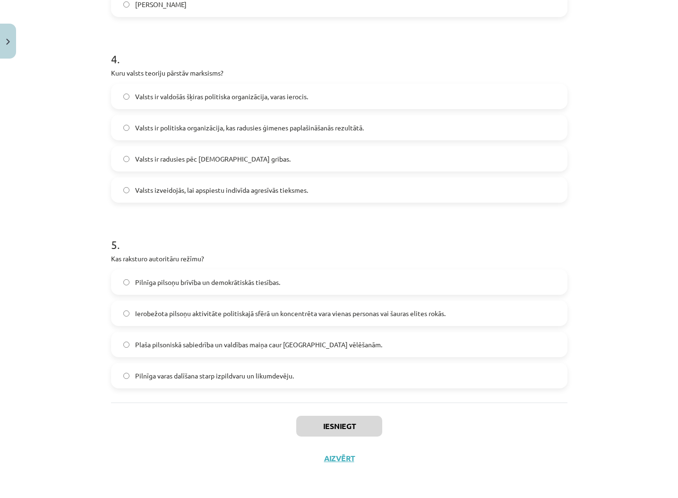
click at [316, 335] on label "Plaša pilsoniskā sabiedrība un valdības maiņa caur brīvām vēlēšanām." at bounding box center [339, 345] width 455 height 24
click at [355, 422] on button "Iesniegt" at bounding box center [339, 426] width 86 height 21
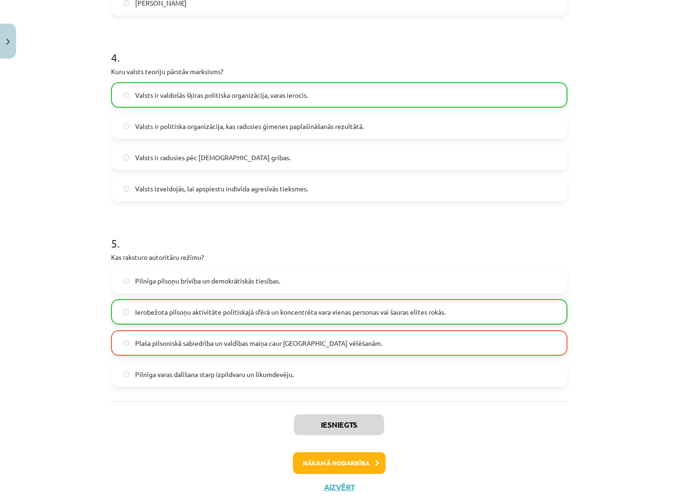
click at [365, 461] on button "Nākamā nodarbība" at bounding box center [339, 463] width 93 height 22
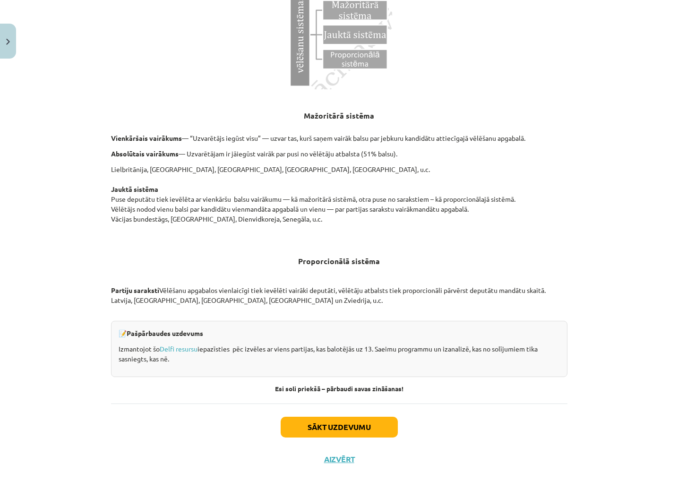
scroll to position [824, 0]
click at [377, 432] on button "Sākt uzdevumu" at bounding box center [339, 428] width 117 height 21
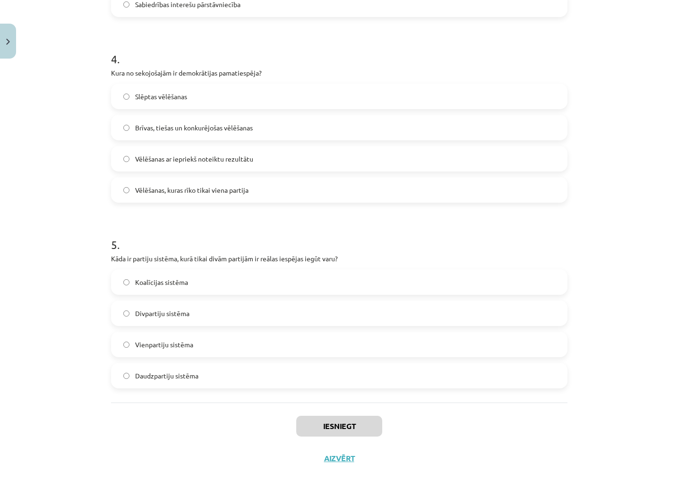
click at [308, 357] on div "Koalīcijas sistēma Divpartiju sistēma Vienpartiju sistēma Daudzpartiju sistēma" at bounding box center [339, 328] width 457 height 119
click at [312, 346] on label "Vienpartiju sistēma" at bounding box center [339, 345] width 455 height 24
click at [339, 426] on button "Iesniegt" at bounding box center [339, 426] width 86 height 21
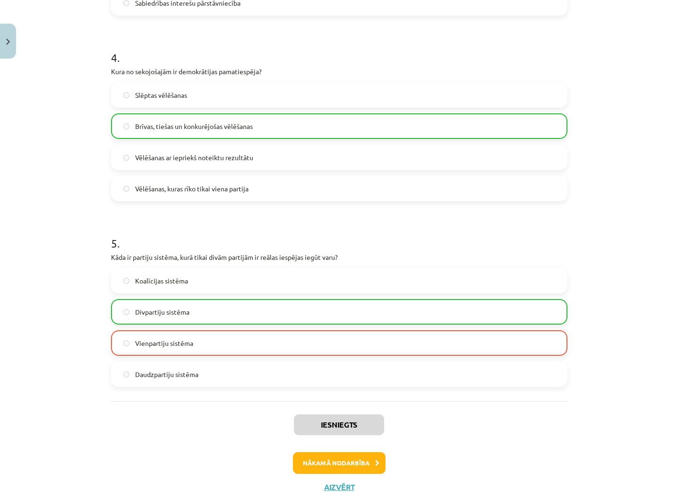
click at [363, 464] on button "Nākamā nodarbība" at bounding box center [339, 463] width 93 height 22
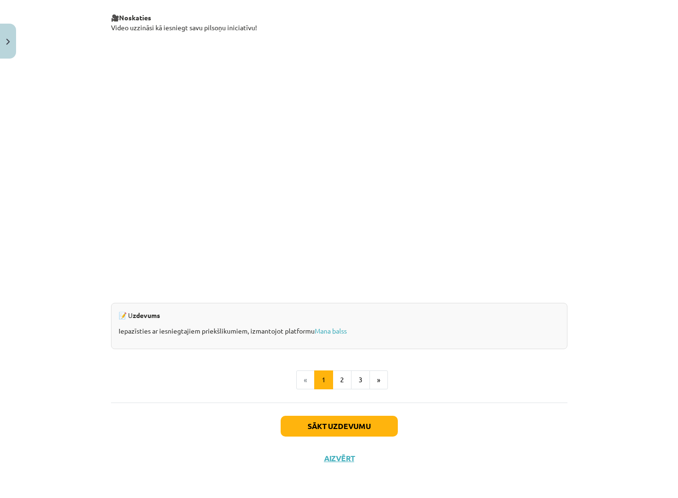
scroll to position [756, 0]
click at [341, 377] on button "2" at bounding box center [342, 380] width 19 height 19
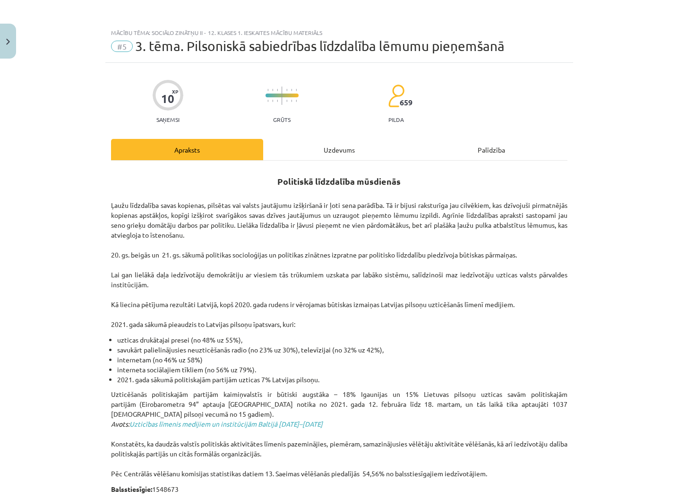
scroll to position [0, 0]
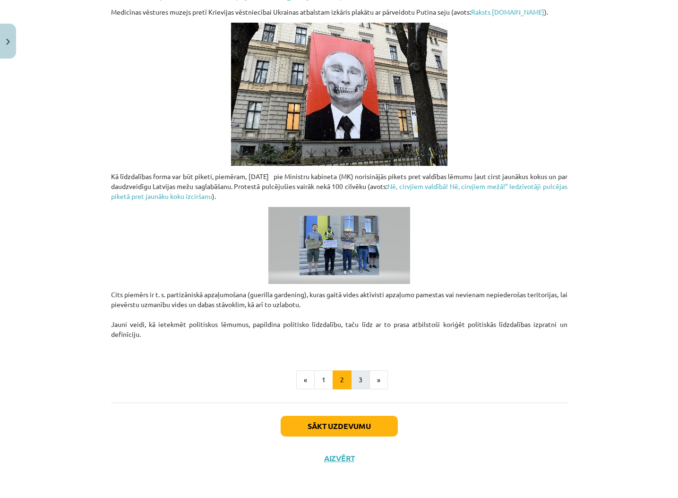
click at [361, 379] on button "3" at bounding box center [360, 380] width 19 height 19
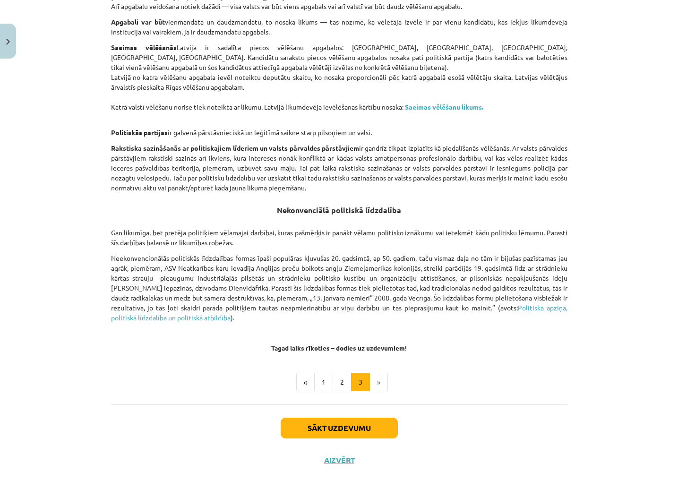
click at [364, 427] on button "Sākt uzdevumu" at bounding box center [339, 428] width 117 height 21
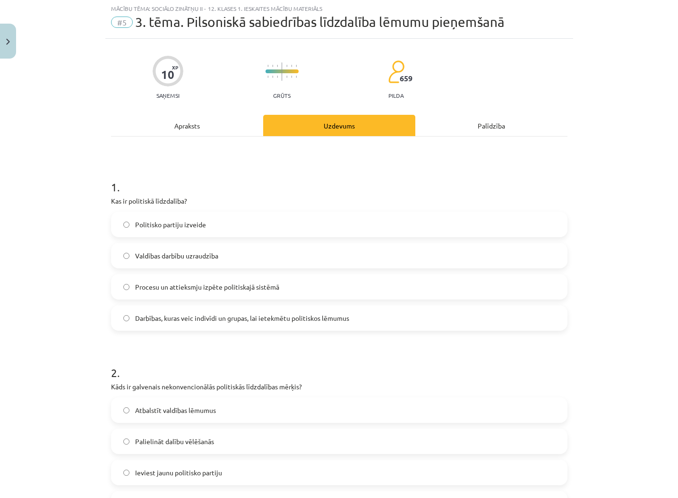
scroll to position [24, 0]
click at [396, 405] on label "Atbalstīt valdības lēmumus" at bounding box center [339, 411] width 455 height 24
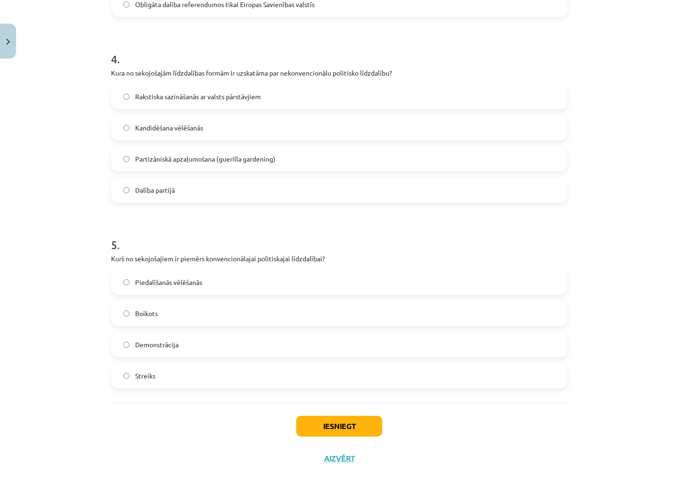
scroll to position [711, 0]
click at [351, 426] on button "Iesniegt" at bounding box center [339, 426] width 86 height 21
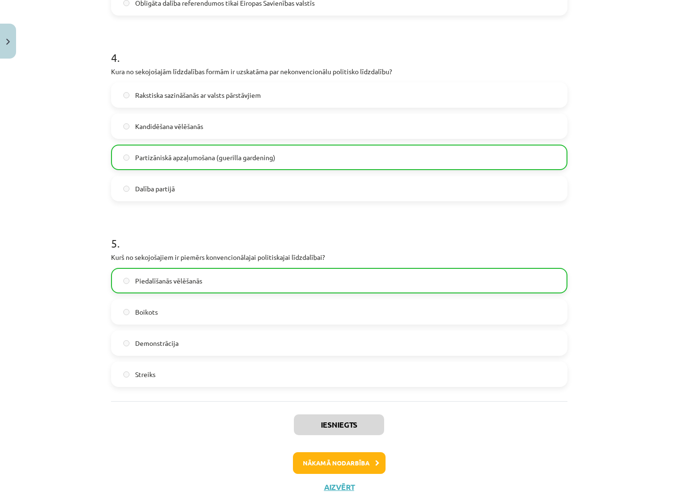
click at [362, 455] on button "Nākamā nodarbība" at bounding box center [339, 463] width 93 height 22
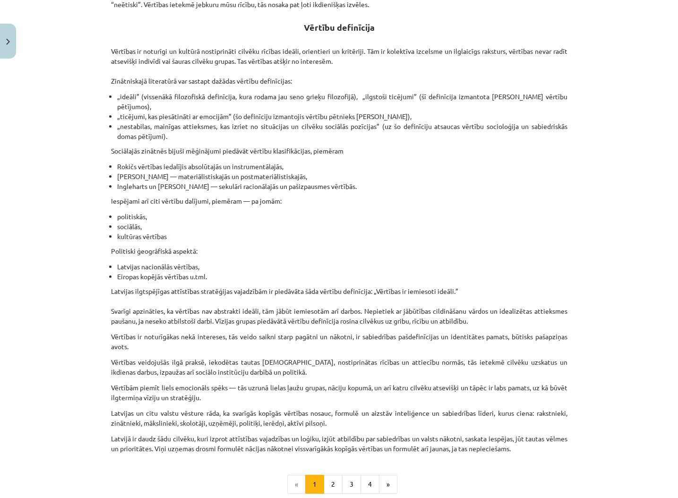
scroll to position [324, 0]
click at [302, 26] on h2 "Vērtību definīcija" at bounding box center [339, 29] width 457 height 28
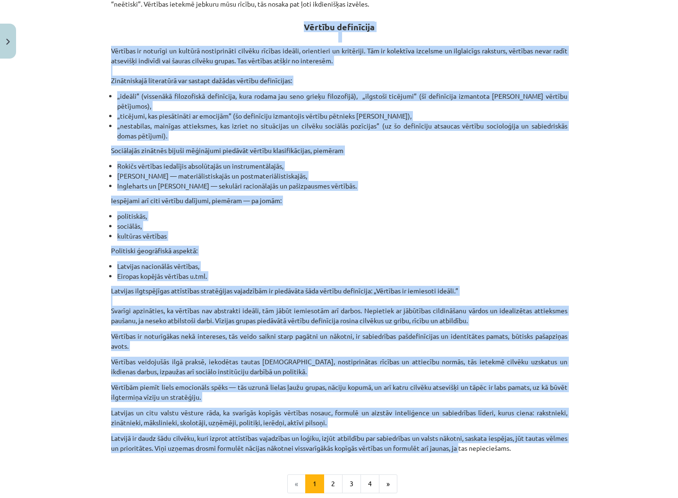
drag, startPoint x: 306, startPoint y: 25, endPoint x: 434, endPoint y: 389, distance: 385.2
click at [485, 446] on div "Vērtības un ētiskās problēmas Materiāls tev palīdzēs: 🔸 izprast vērtību nozīmi …" at bounding box center [339, 149] width 457 height 608
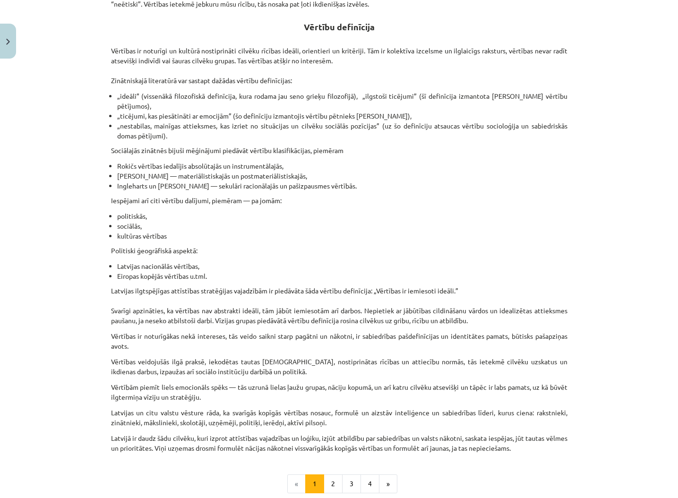
click at [295, 480] on li "«" at bounding box center [296, 484] width 18 height 19
click at [295, 485] on li "«" at bounding box center [296, 484] width 18 height 19
click at [297, 484] on li "«" at bounding box center [296, 484] width 18 height 19
click at [317, 482] on button "1" at bounding box center [314, 484] width 19 height 19
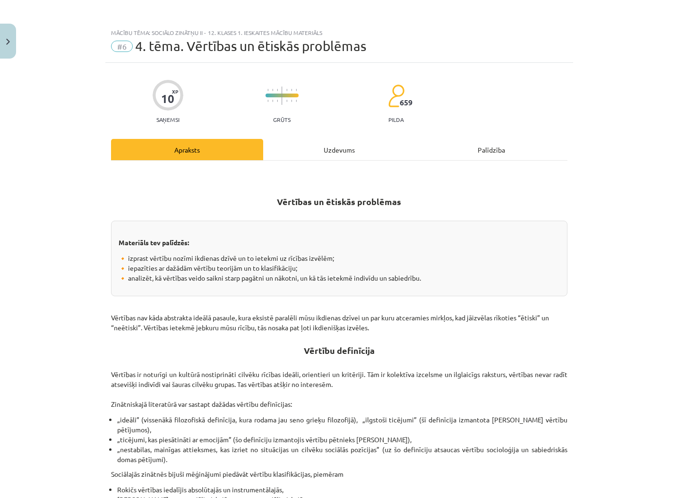
scroll to position [0, 0]
click at [9, 45] on button "Close" at bounding box center [8, 41] width 16 height 35
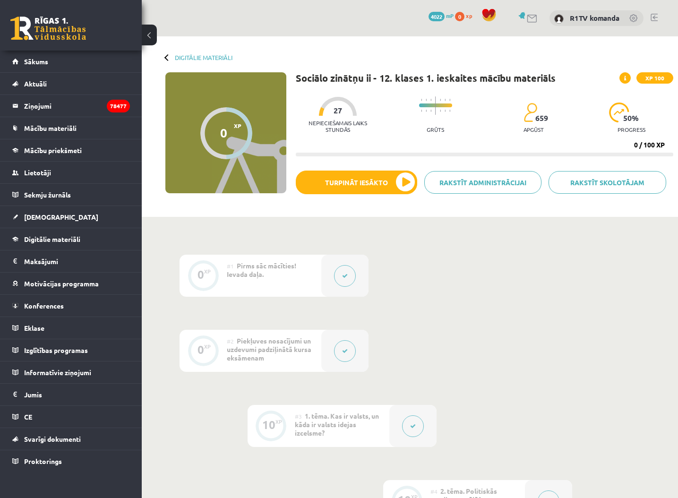
click at [343, 274] on icon at bounding box center [345, 276] width 6 height 6
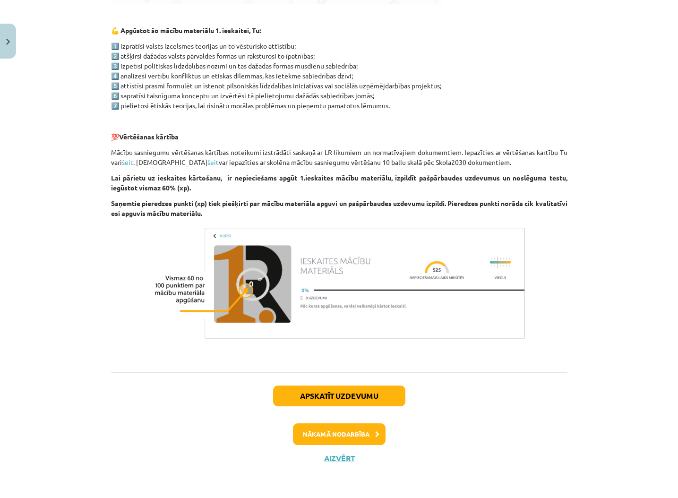
scroll to position [482, 0]
click at [351, 436] on button "Nākamā nodarbība" at bounding box center [339, 435] width 93 height 22
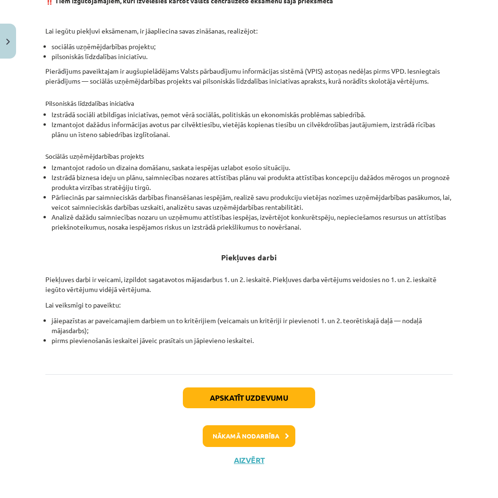
scroll to position [232, 0]
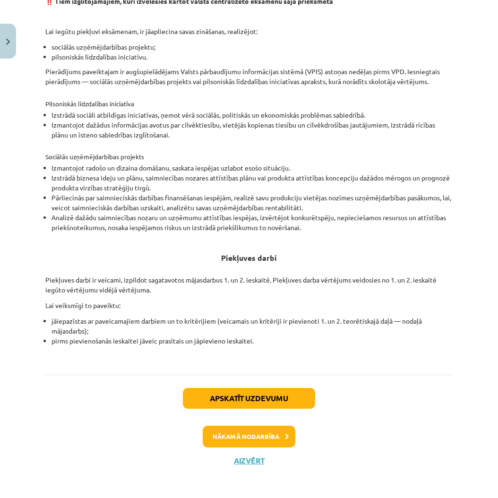
click at [253, 432] on button "Nākamā nodarbība" at bounding box center [249, 437] width 93 height 22
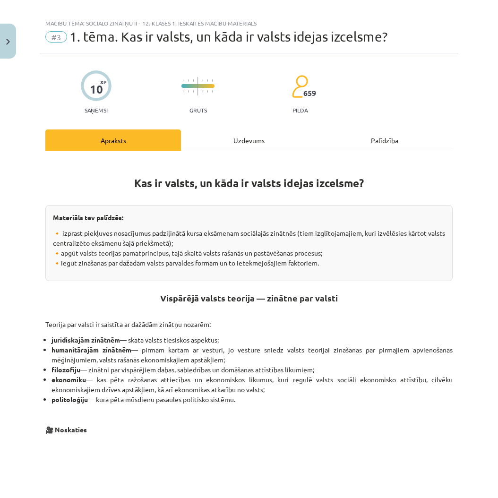
scroll to position [8, 0]
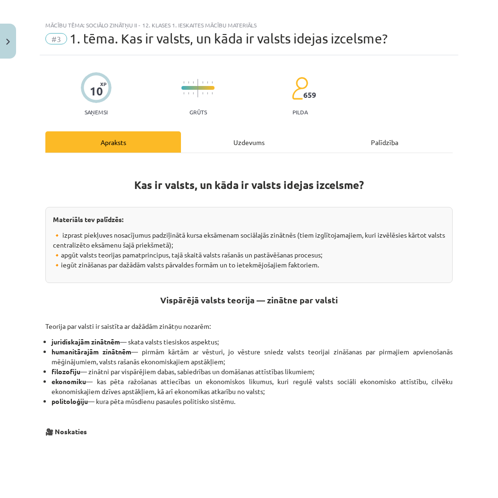
drag, startPoint x: 54, startPoint y: 213, endPoint x: 340, endPoint y: 273, distance: 292.2
click at [340, 273] on div "Materiāls tev palīdzēs: 🔸 izprast piekļuves nosacījumus padziļinātā kursa eksām…" at bounding box center [249, 245] width 408 height 76
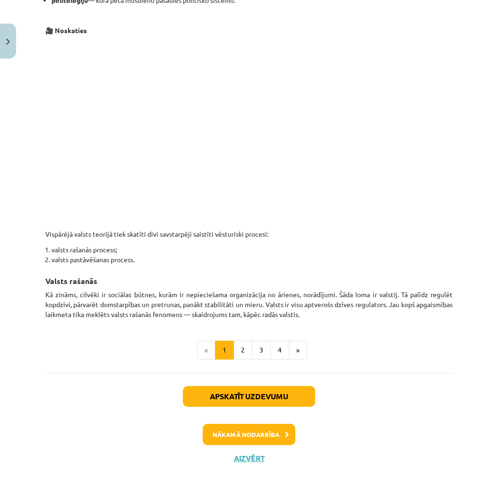
scroll to position [408, 0]
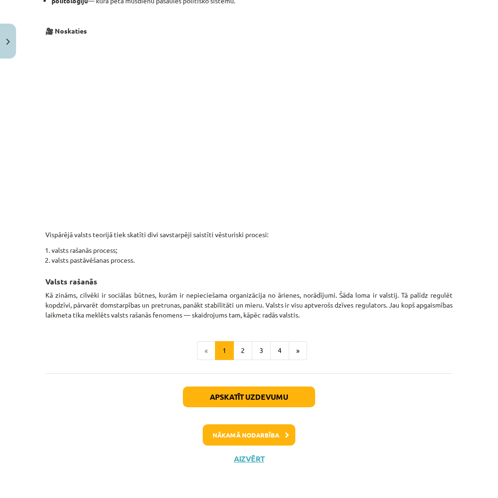
click at [207, 353] on li "«" at bounding box center [206, 350] width 18 height 19
click at [4, 45] on button "Close" at bounding box center [8, 41] width 16 height 35
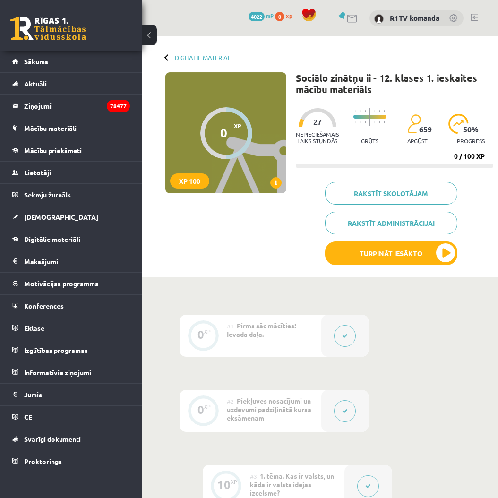
click at [352, 342] on button at bounding box center [345, 336] width 22 height 22
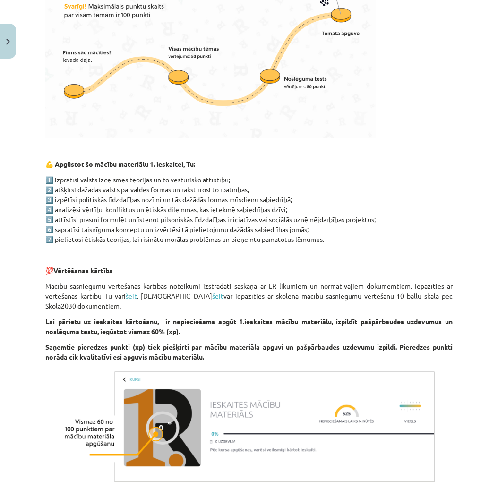
scroll to position [369, 0]
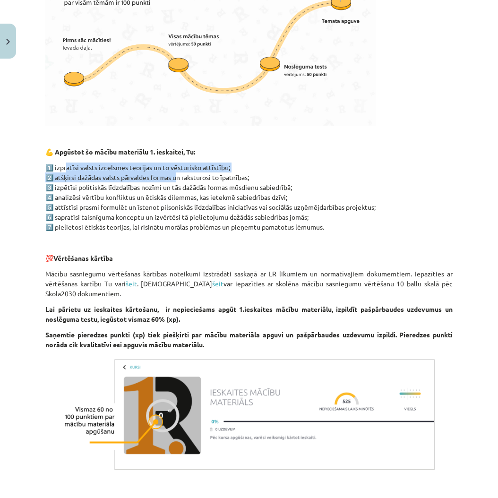
drag, startPoint x: 67, startPoint y: 167, endPoint x: 178, endPoint y: 179, distance: 111.3
click at [178, 179] on p "1️⃣ izpratīsi valsts izcelsmes teorijas un to vēsturisko attīstību; 2️⃣ atšķirs…" at bounding box center [249, 197] width 408 height 69
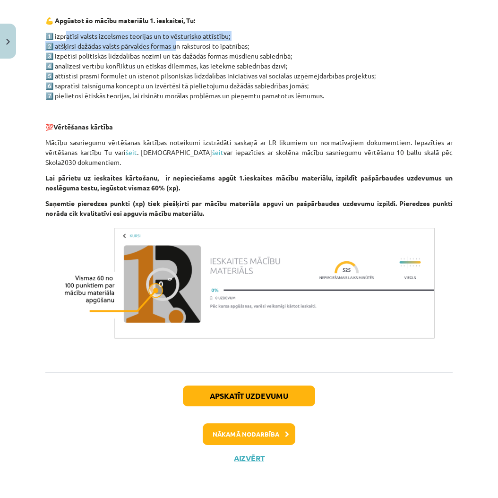
scroll to position [502, 0]
click at [276, 431] on button "Nākamā nodarbība" at bounding box center [249, 435] width 93 height 22
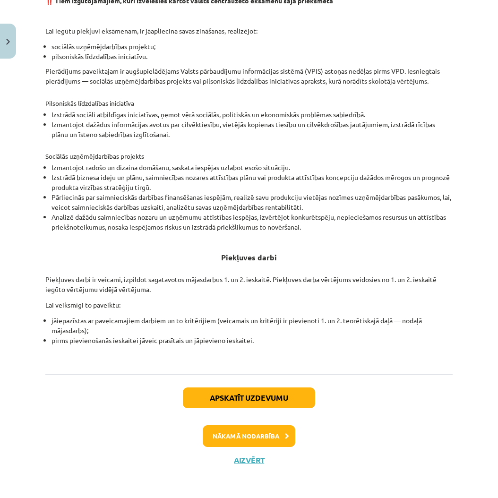
click at [260, 431] on button "Nākamā nodarbība" at bounding box center [249, 436] width 93 height 22
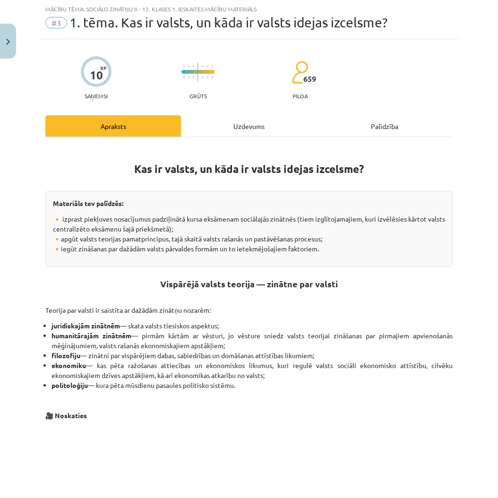
scroll to position [26, 0]
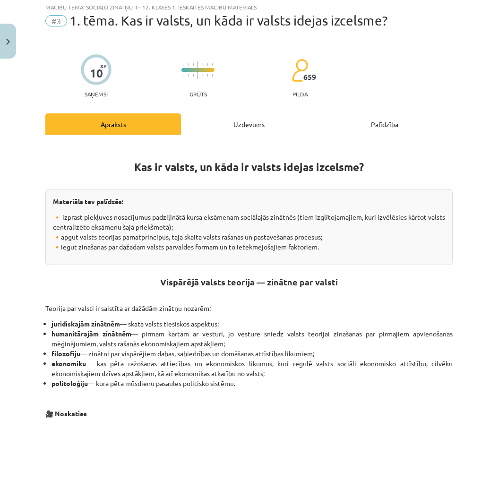
drag, startPoint x: 69, startPoint y: 210, endPoint x: 332, endPoint y: 252, distance: 266.3
click at [332, 252] on div "Materiāls tev palīdzēs: 🔸 izprast piekļuves nosacījumus padziļinātā kursa eksām…" at bounding box center [249, 227] width 408 height 76
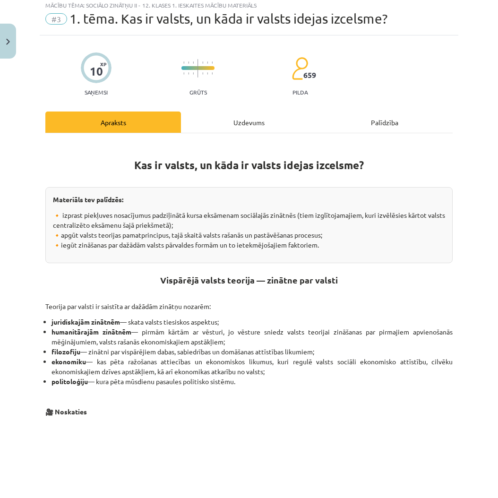
drag, startPoint x: 332, startPoint y: 252, endPoint x: 103, endPoint y: 179, distance: 240.7
click at [77, 177] on div "Kas ir valsts, un kāda ir valsts idejas izcelsme? Materiāls tev palīdzēs: 🔸 izp…" at bounding box center [249, 421] width 408 height 559
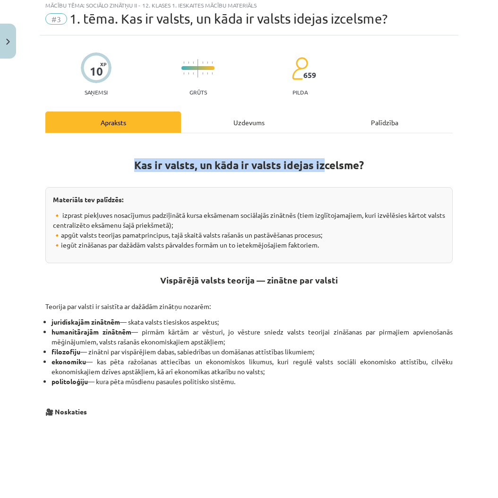
drag, startPoint x: 165, startPoint y: 157, endPoint x: 324, endPoint y: 168, distance: 158.8
click at [324, 168] on h1 "Kas ir valsts, un kāda ir valsts idejas izcelsme?" at bounding box center [249, 163] width 408 height 43
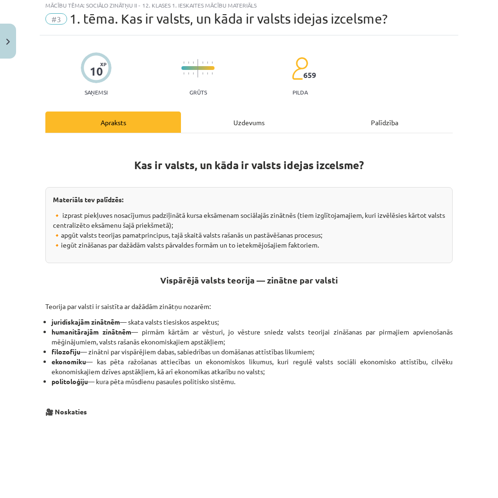
click at [172, 208] on div "Materiāls tev palīdzēs: 🔸 izprast piekļuves nosacījumus padziļinātā kursa eksām…" at bounding box center [249, 225] width 408 height 76
drag, startPoint x: 311, startPoint y: 251, endPoint x: 67, endPoint y: 200, distance: 249.0
click at [65, 200] on div "Materiāls tev palīdzēs: 🔸 izprast piekļuves nosacījumus padziļinātā kursa eksām…" at bounding box center [249, 225] width 408 height 76
click at [196, 238] on p "🔸 izprast piekļuves nosacījumus padziļinātā kursa eksāmenam sociālajās zinātnēs…" at bounding box center [249, 230] width 392 height 40
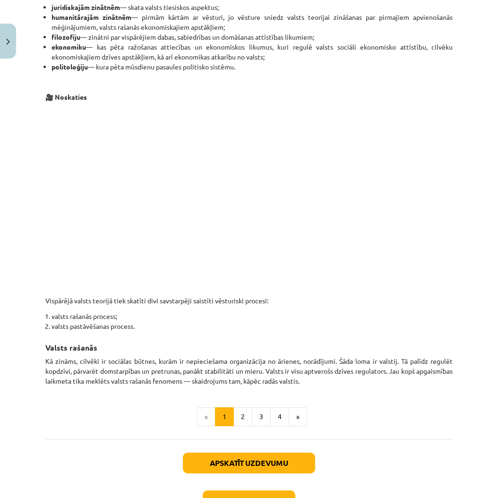
scroll to position [343, 0]
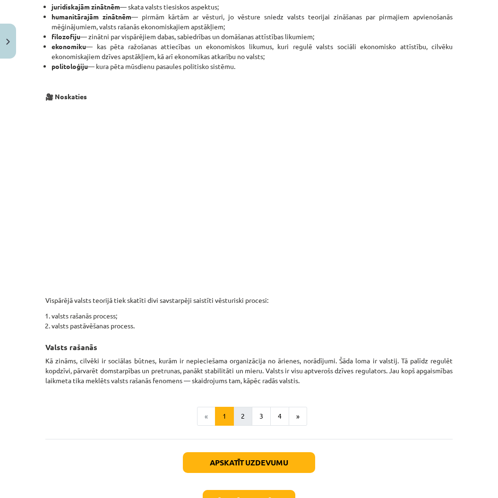
click at [242, 415] on button "2" at bounding box center [243, 416] width 19 height 19
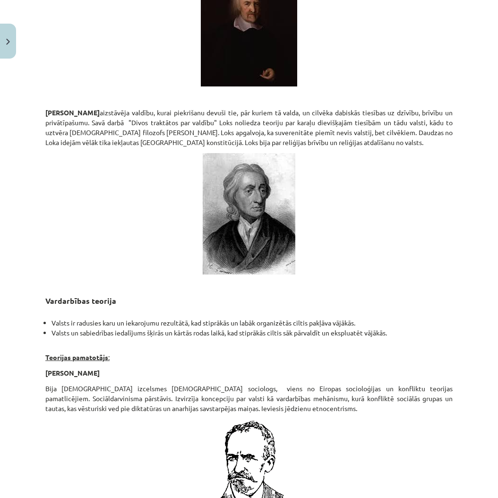
scroll to position [1337, 0]
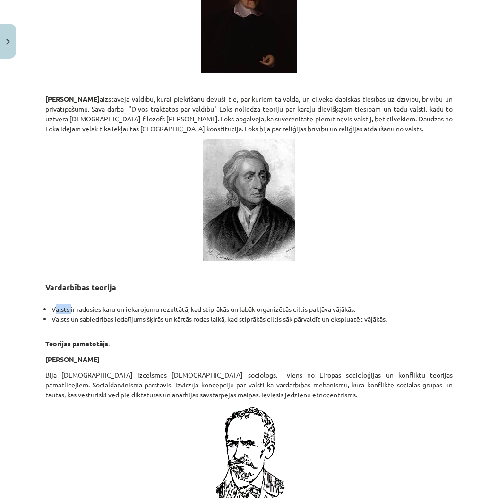
drag, startPoint x: 60, startPoint y: 315, endPoint x: 76, endPoint y: 316, distance: 15.6
click at [76, 314] on li "Valsts ir radusies karu un iekarojumu rezultātā, kad stiprākās un labāk organiz…" at bounding box center [252, 309] width 401 height 10
drag, startPoint x: 68, startPoint y: 322, endPoint x: 84, endPoint y: 325, distance: 16.8
click at [84, 324] on li "Valsts un sabiedrības iedalījums šķirās un kārtās rodas laikā, kad stiprākās ci…" at bounding box center [252, 319] width 401 height 10
click at [89, 226] on p at bounding box center [249, 200] width 408 height 122
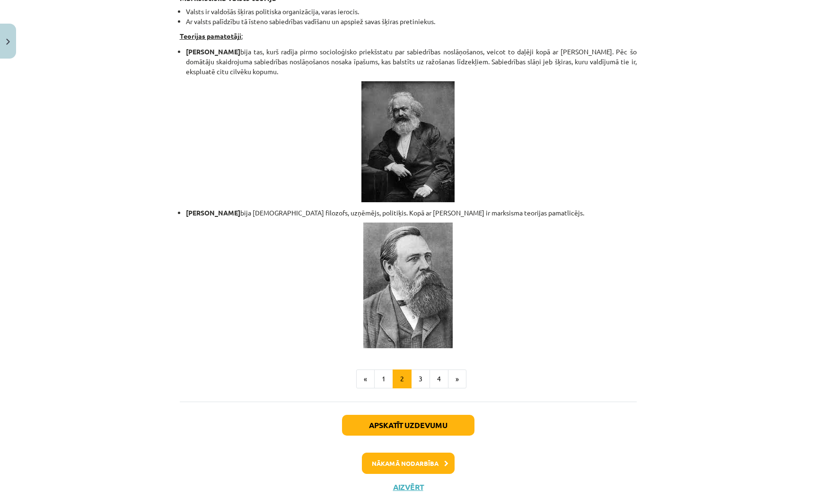
scroll to position [1878, 0]
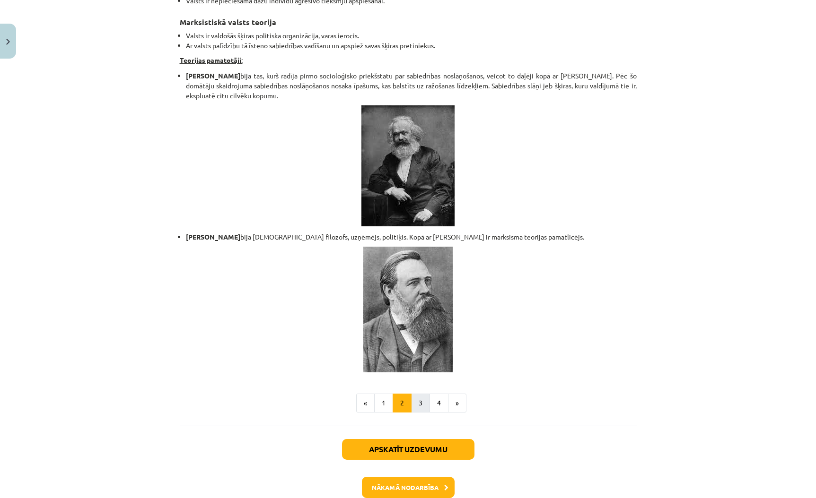
click at [418, 394] on button "3" at bounding box center [420, 403] width 19 height 19
click at [418, 426] on div "Apskatīt uzdevumu Nākamā nodarbība Aizvērt" at bounding box center [408, 474] width 457 height 96
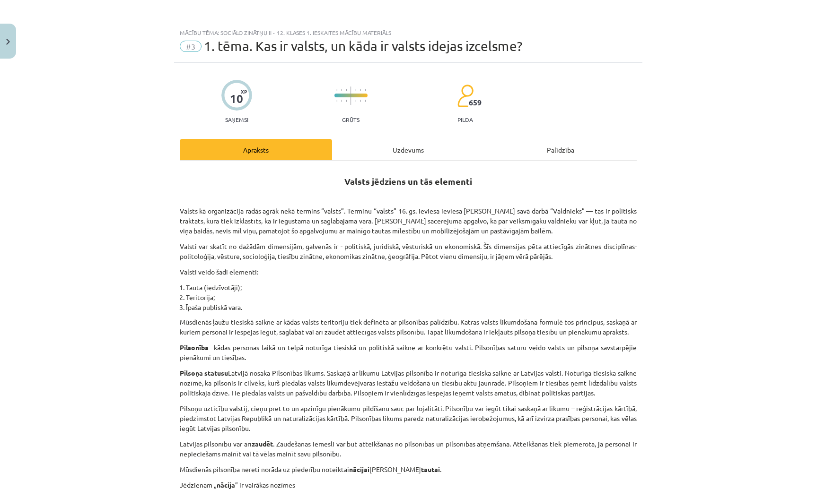
scroll to position [0, 0]
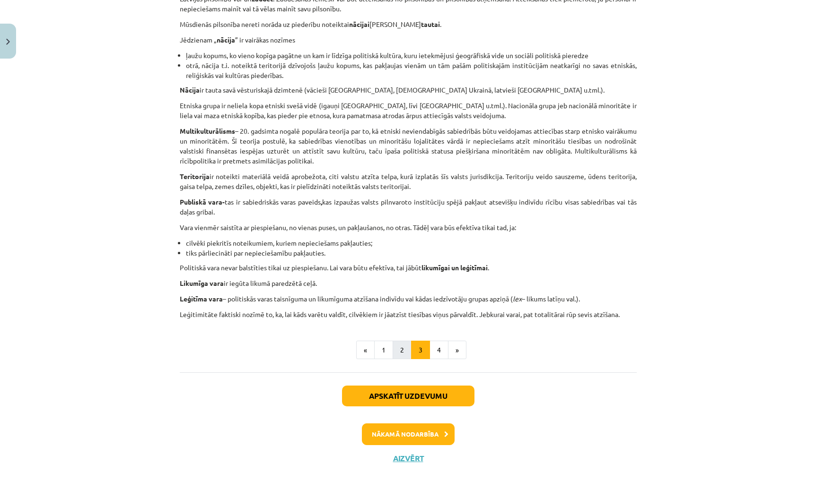
click at [402, 350] on button "2" at bounding box center [401, 350] width 19 height 19
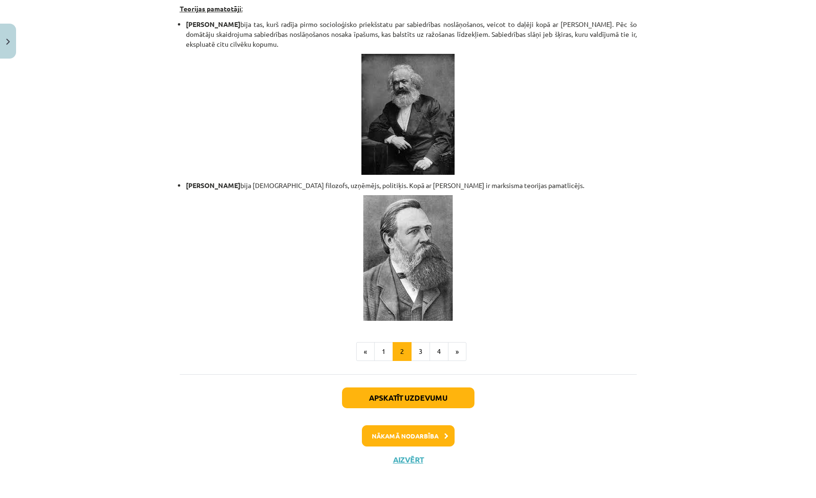
scroll to position [1914, 0]
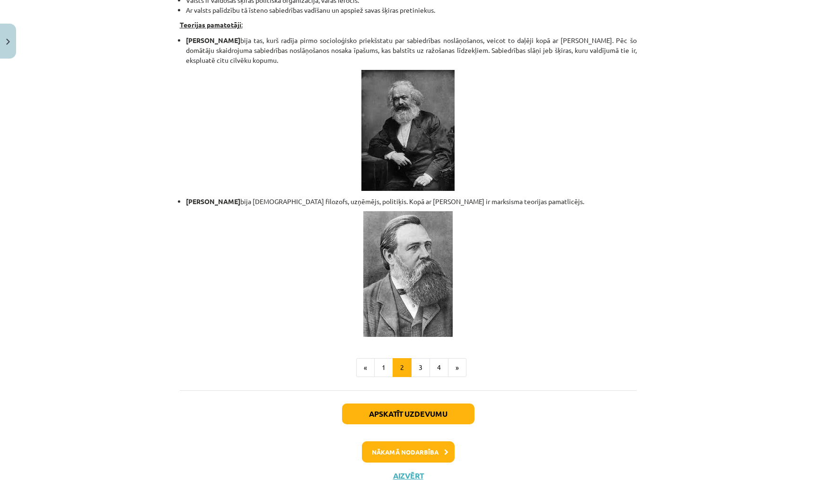
click at [419, 358] on button "3" at bounding box center [420, 367] width 19 height 19
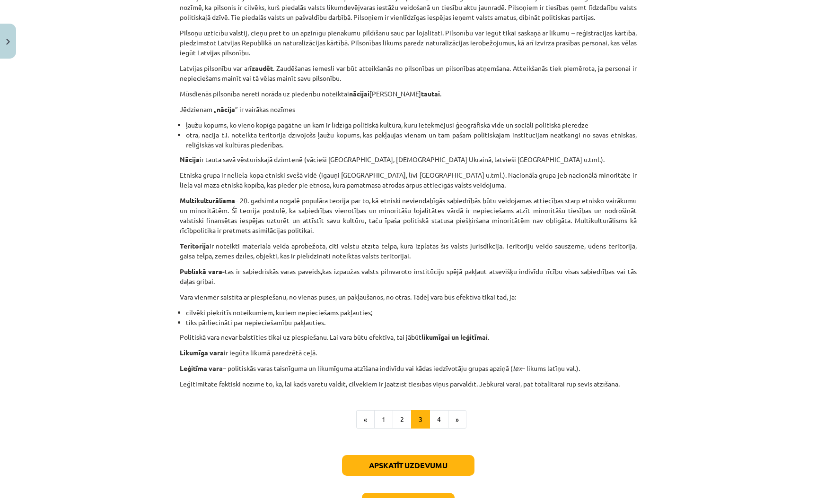
scroll to position [398, 0]
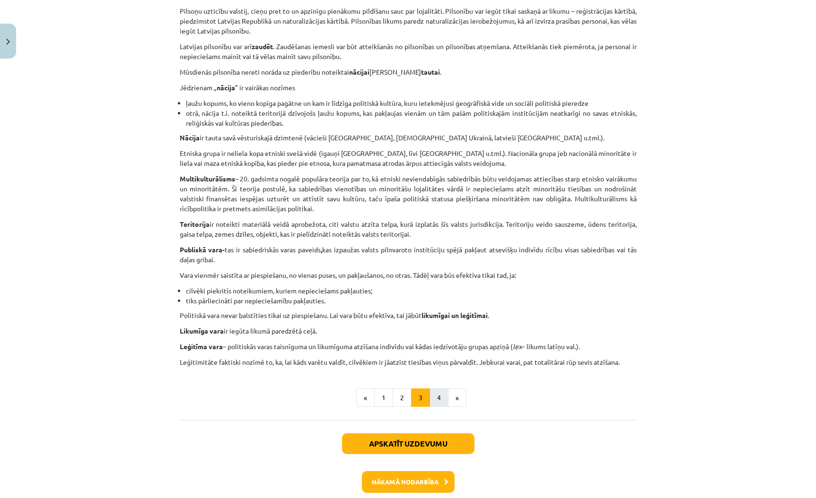
click at [438, 399] on button "4" at bounding box center [438, 398] width 19 height 19
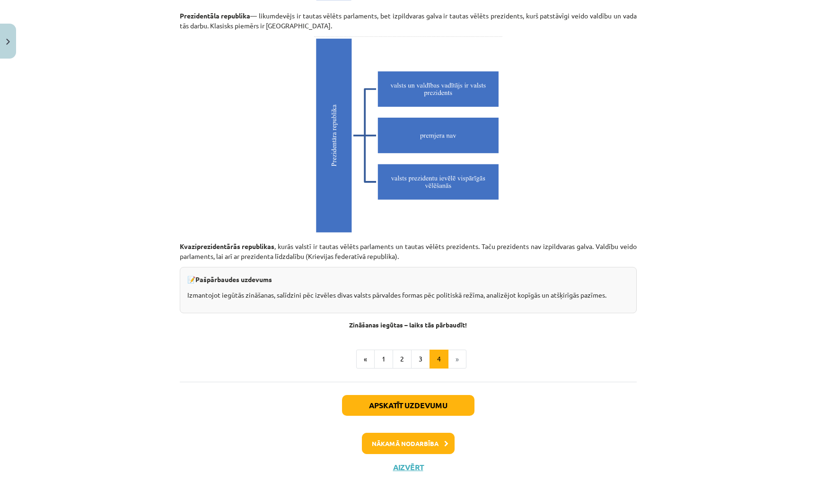
scroll to position [2559, 0]
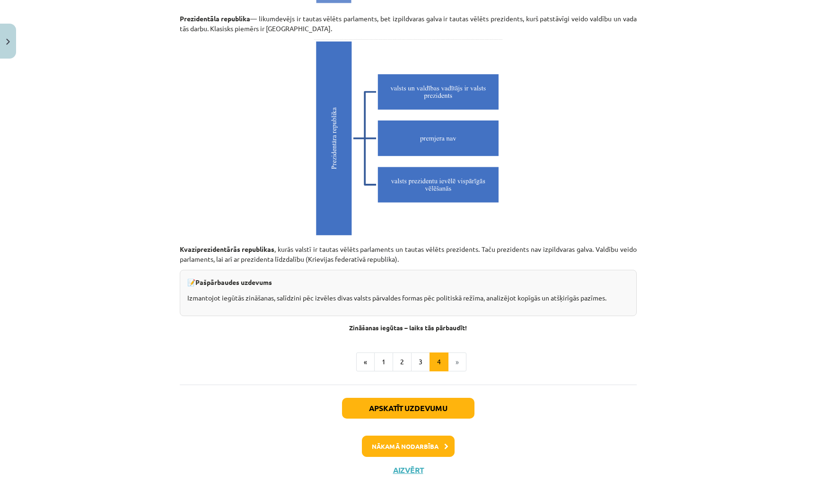
click at [411, 404] on button "Apskatīt uzdevumu" at bounding box center [408, 408] width 132 height 21
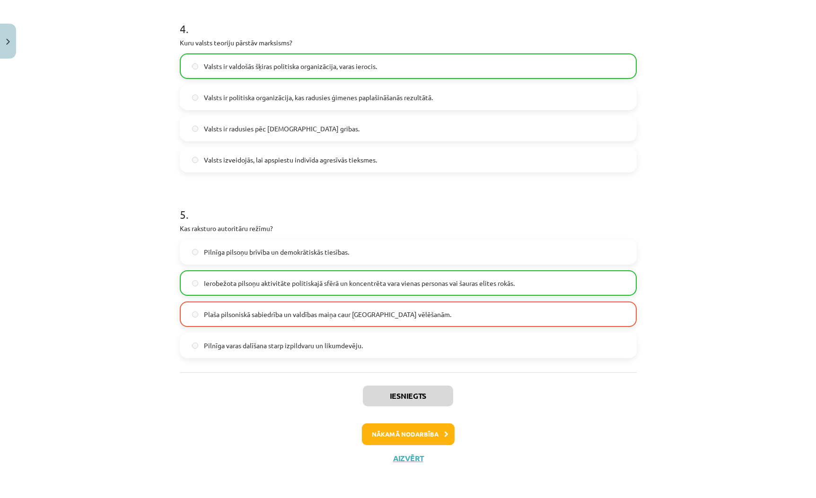
scroll to position [741, 0]
click at [414, 436] on button "Nākamā nodarbība" at bounding box center [408, 435] width 93 height 22
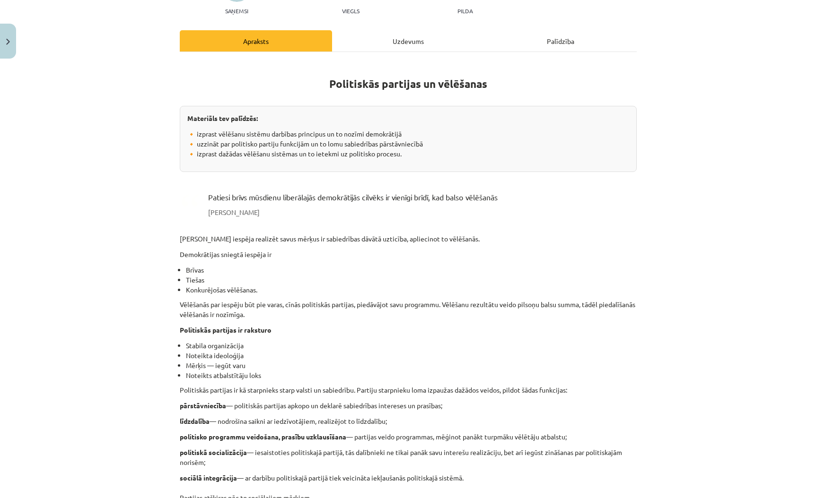
scroll to position [108, 0]
click at [406, 135] on p "🔸 izprast vēlēšanu sistēmu darbības principus un to nozīmi demokrātijā 🔸 uzzinā…" at bounding box center [408, 145] width 442 height 30
click at [428, 145] on p "🔸 izprast vēlēšanu sistēmu darbības principus un to nozīmi demokrātijā 🔸 uzzinā…" at bounding box center [408, 145] width 442 height 30
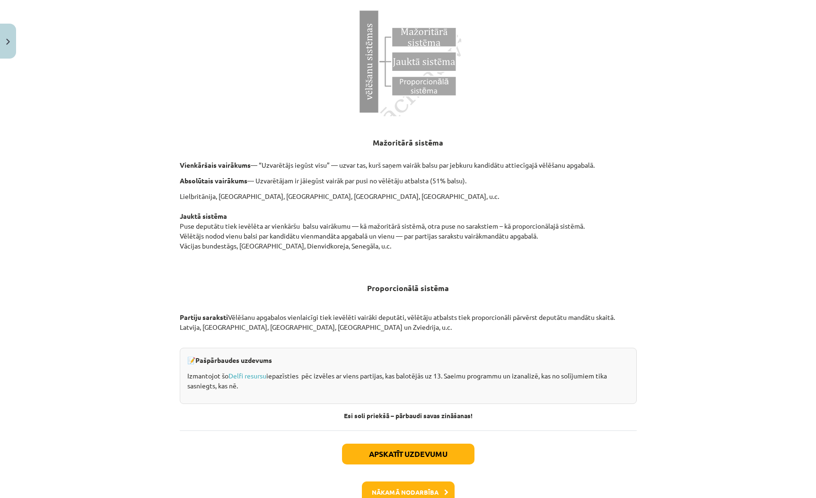
scroll to position [841, 0]
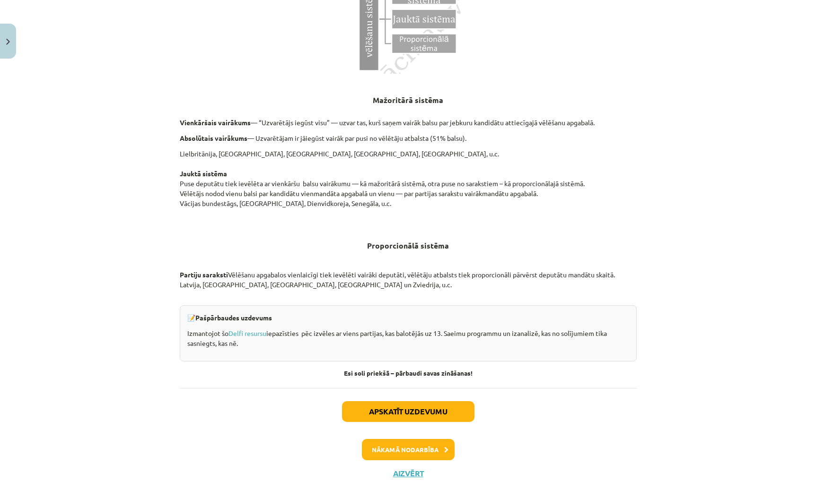
click at [424, 446] on button "Nākamā nodarbība" at bounding box center [408, 450] width 93 height 22
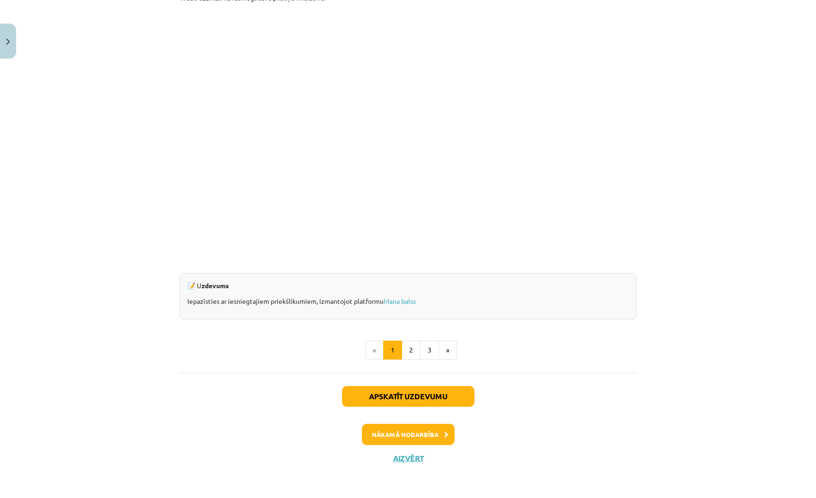
scroll to position [786, 0]
click at [426, 434] on button "Nākamā nodarbība" at bounding box center [408, 435] width 93 height 22
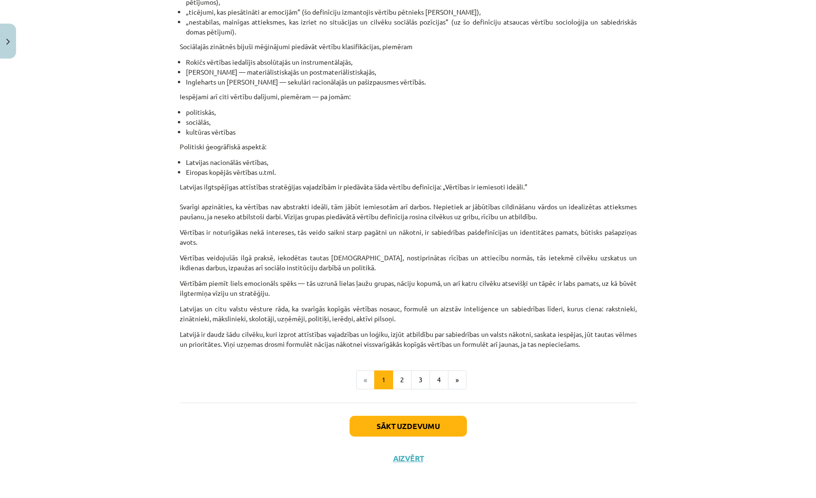
scroll to position [428, 0]
click at [399, 382] on button "2" at bounding box center [401, 380] width 19 height 19
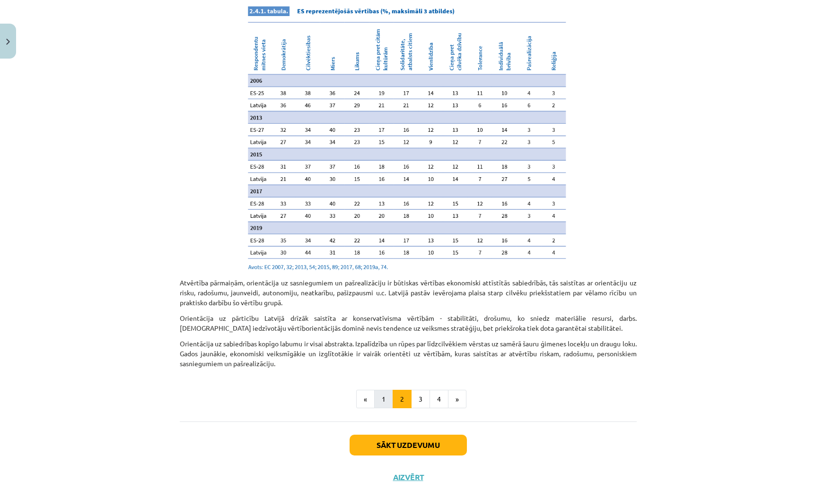
scroll to position [858, 0]
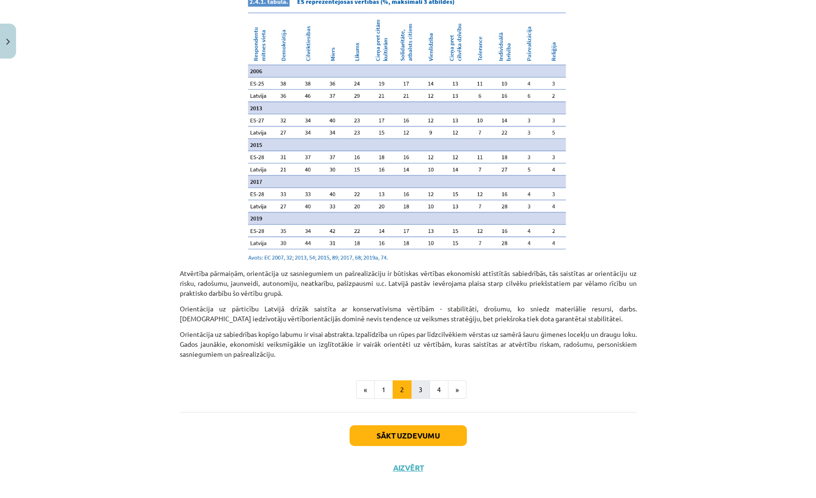
click at [417, 382] on button "3" at bounding box center [420, 390] width 19 height 19
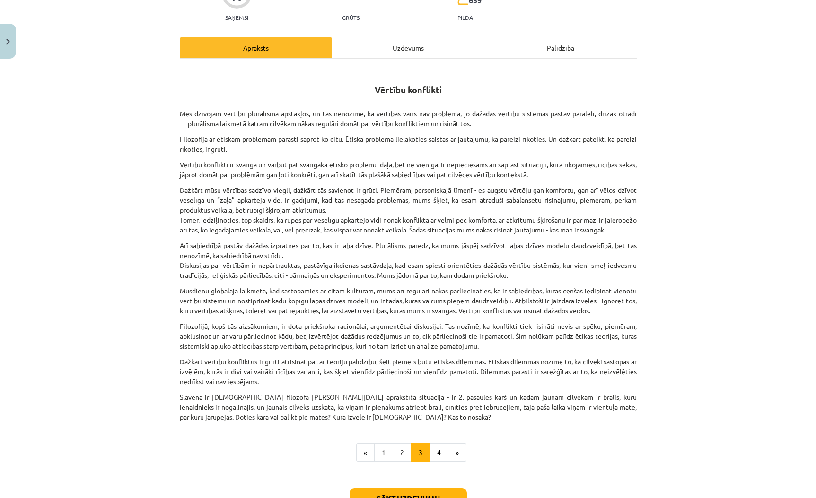
scroll to position [99, 0]
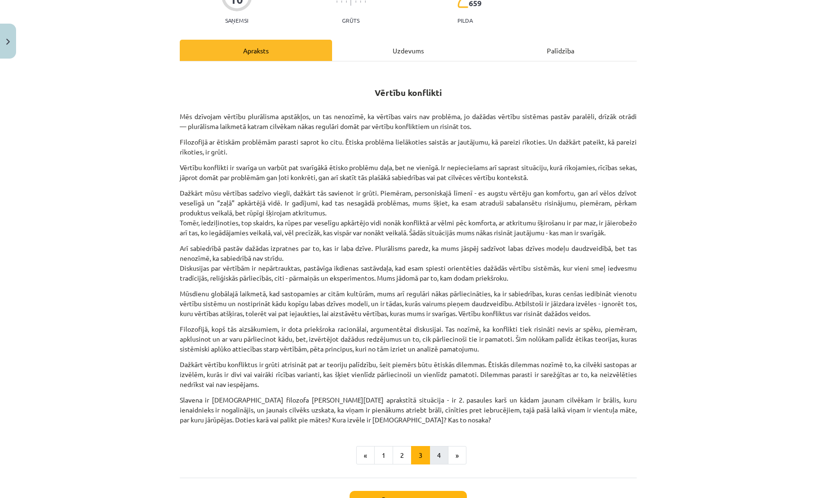
click at [433, 464] on button "4" at bounding box center [438, 455] width 19 height 19
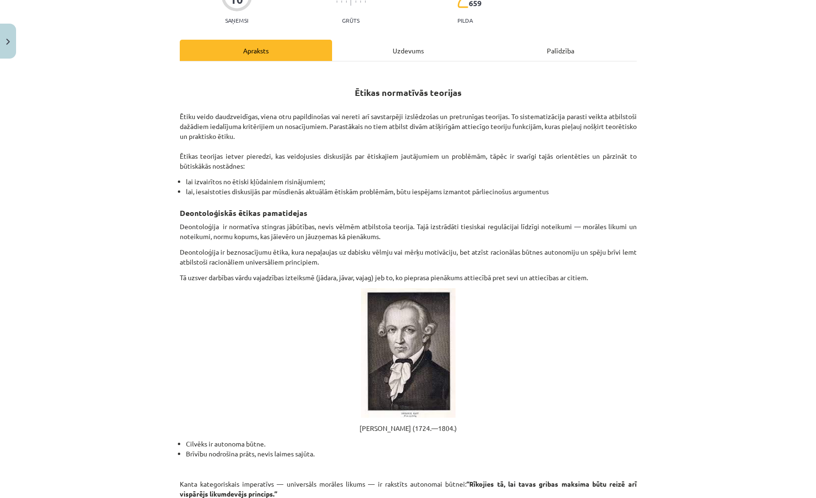
scroll to position [169, 0]
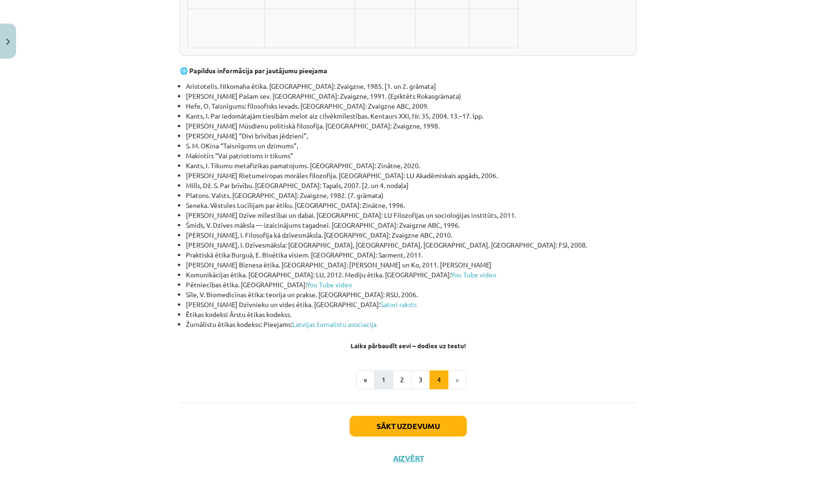
click at [386, 381] on button "1" at bounding box center [383, 380] width 19 height 19
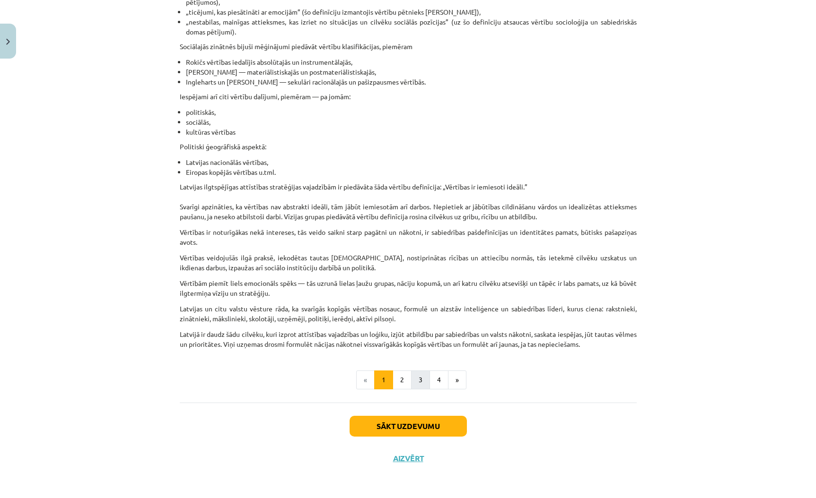
click at [417, 378] on button "3" at bounding box center [420, 380] width 19 height 19
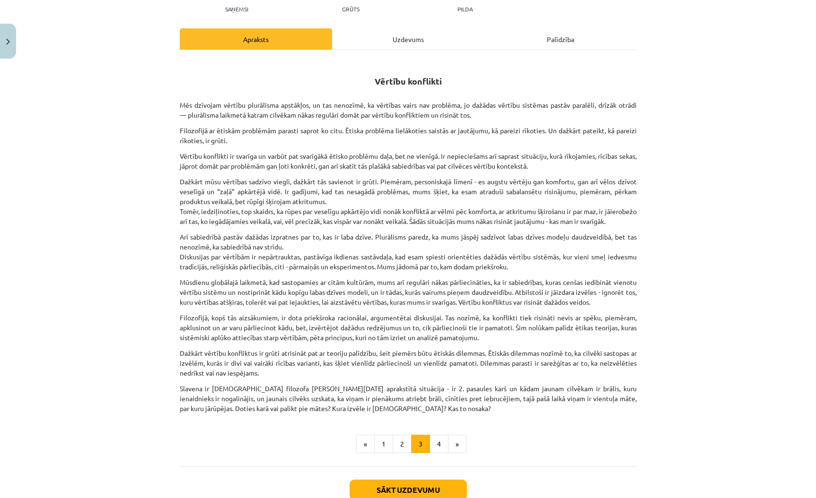
scroll to position [109, 0]
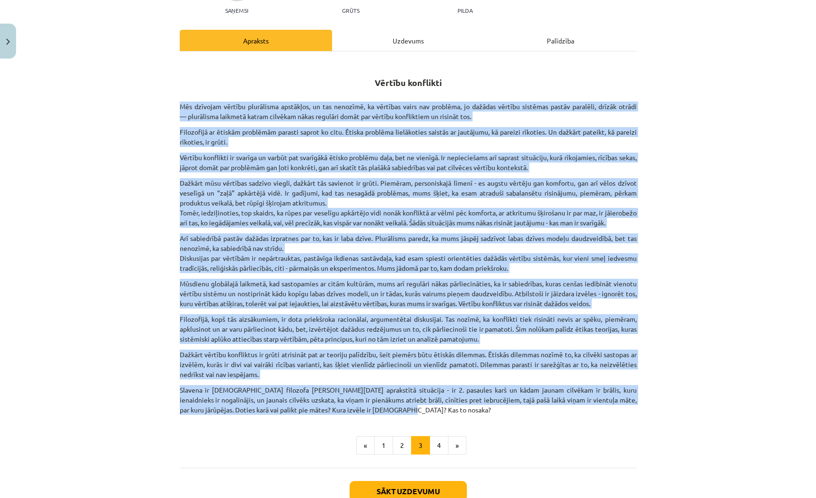
drag, startPoint x: 180, startPoint y: 105, endPoint x: 431, endPoint y: 415, distance: 399.0
click at [431, 415] on div "Vērtību konflikti Mēs dzīvojam vērtību plurālisma apstākļos, un tas nenozīmē, k…" at bounding box center [408, 237] width 457 height 355
copy div "Mēs dzīvojam vērtību plurālisma apstākļos, un tas nenozīmē, ka vērtības vairs n…"
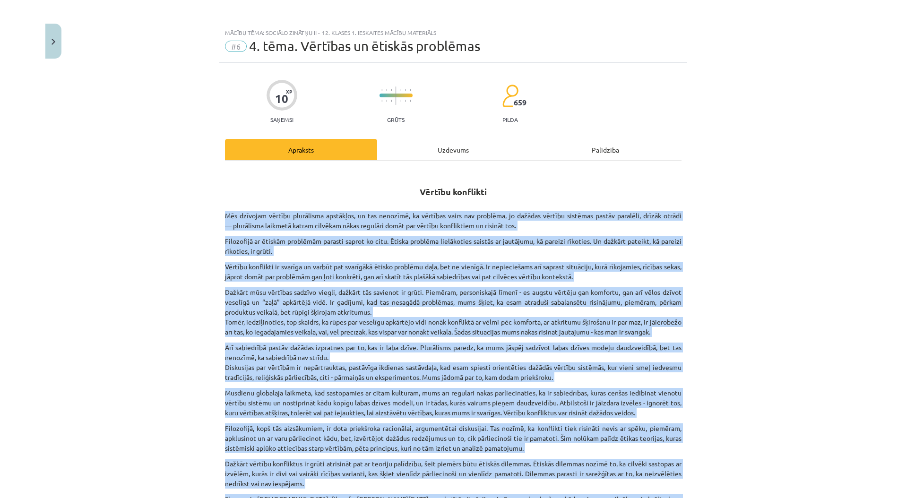
scroll to position [0, 0]
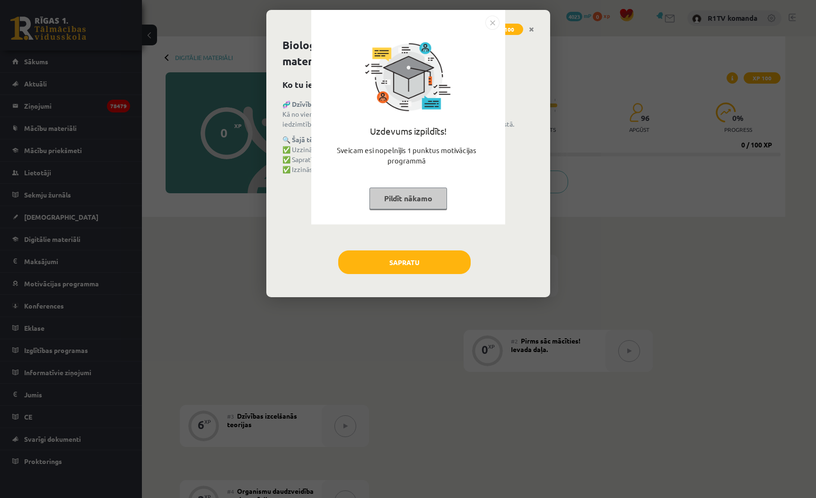
click at [418, 198] on button "Pildīt nākamo" at bounding box center [408, 199] width 78 height 22
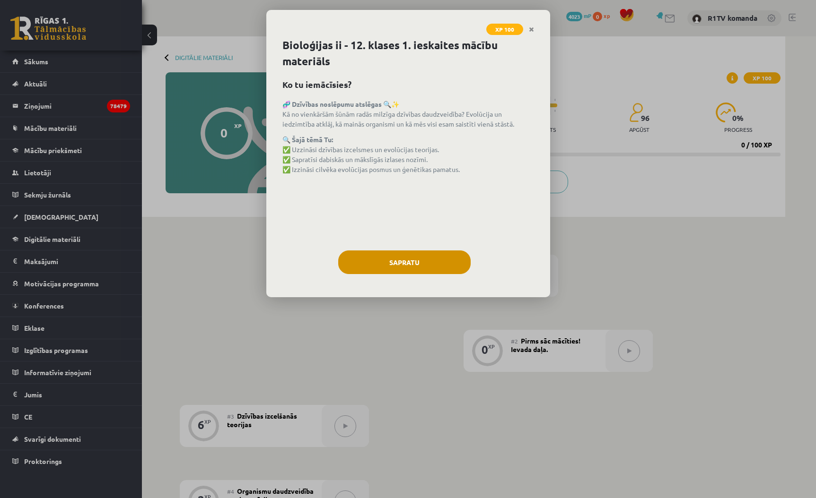
click at [424, 266] on button "Sapratu" at bounding box center [404, 263] width 132 height 24
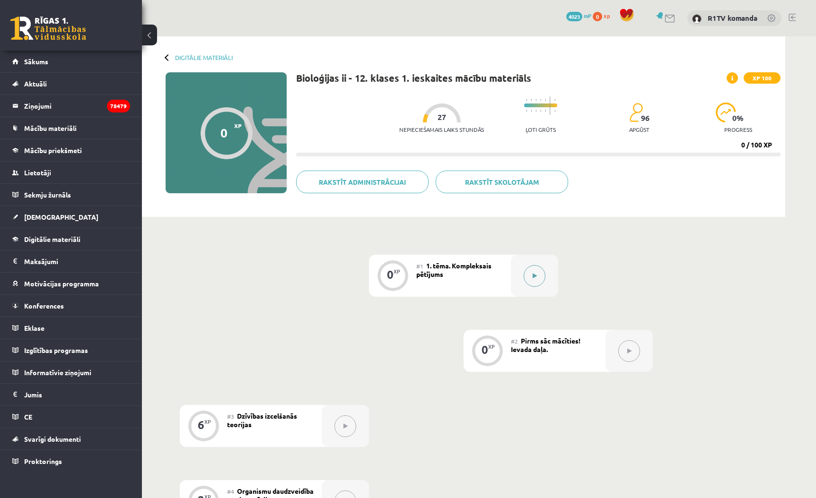
click at [538, 275] on button at bounding box center [534, 276] width 22 height 22
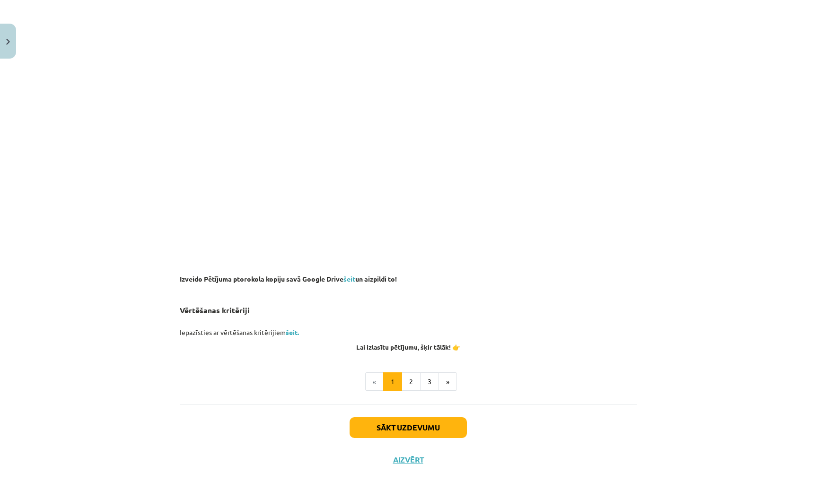
scroll to position [544, 0]
click at [352, 279] on link "šeit" at bounding box center [349, 279] width 12 height 9
click at [292, 329] on link "šeit." at bounding box center [292, 333] width 13 height 9
click at [413, 380] on button "2" at bounding box center [410, 382] width 19 height 19
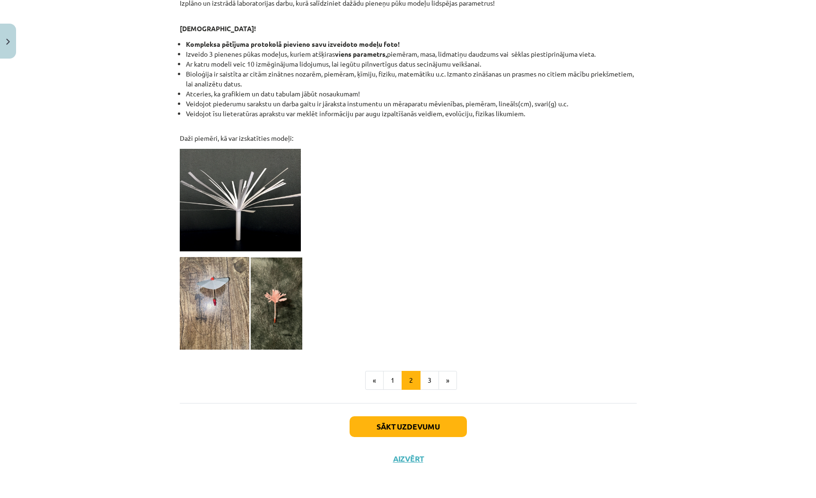
scroll to position [693, 0]
click at [431, 380] on button "3" at bounding box center [429, 381] width 19 height 19
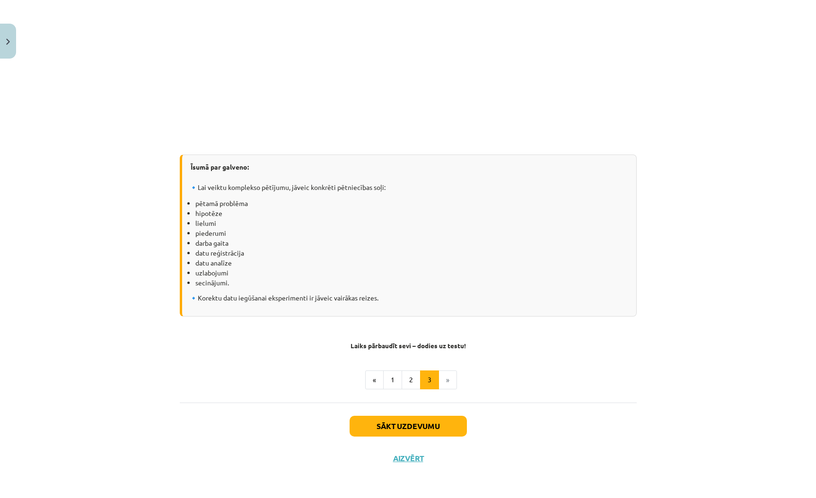
scroll to position [1184, 0]
click at [437, 426] on button "Sākt uzdevumu" at bounding box center [407, 426] width 117 height 21
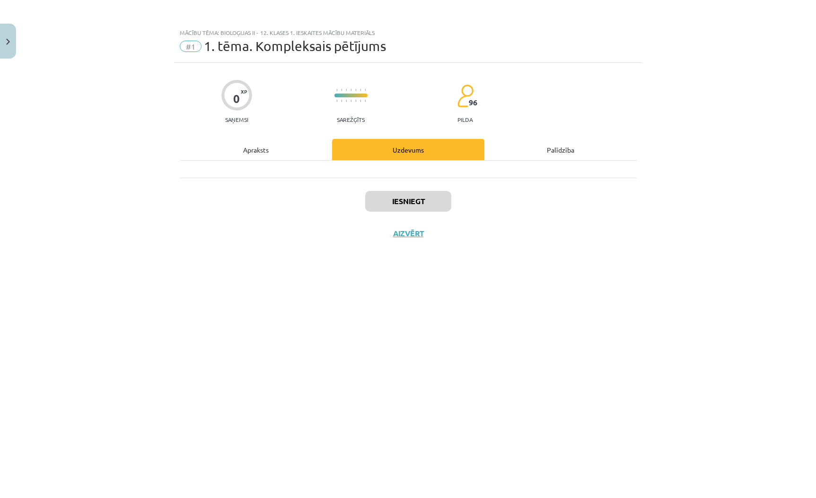
scroll to position [0, 0]
click at [419, 238] on button "Aizvērt" at bounding box center [408, 233] width 36 height 9
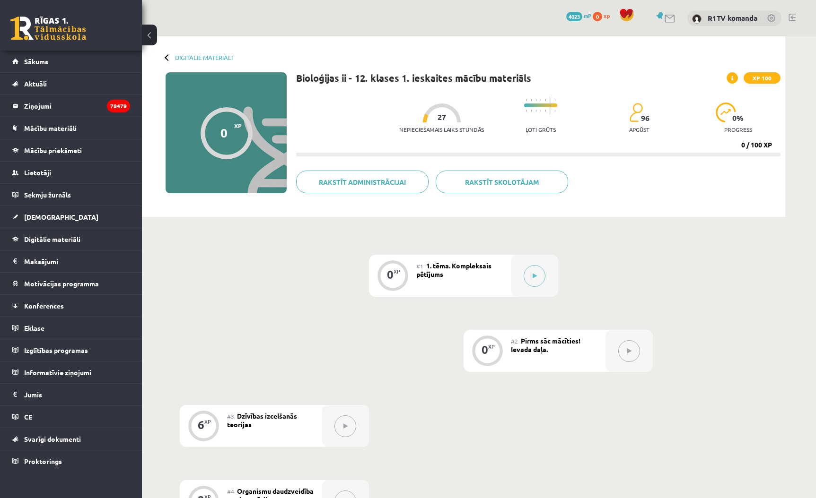
click at [632, 350] on button at bounding box center [629, 351] width 22 height 22
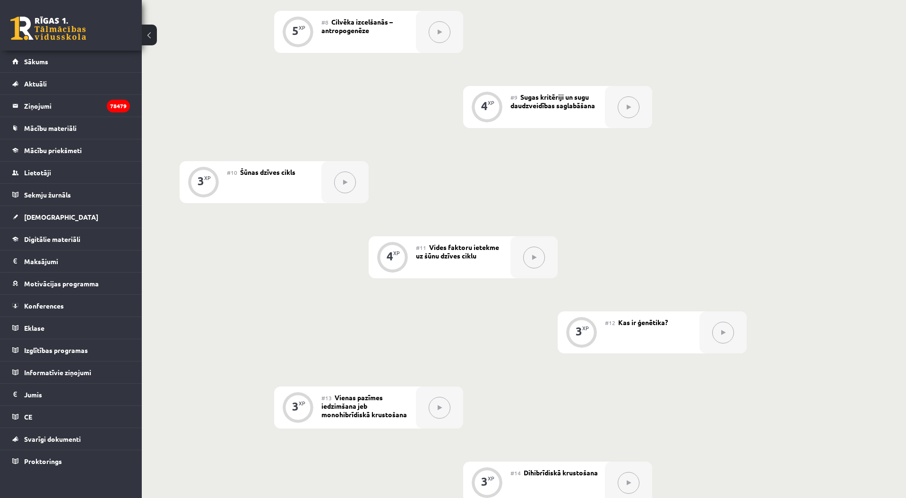
scroll to position [574, 0]
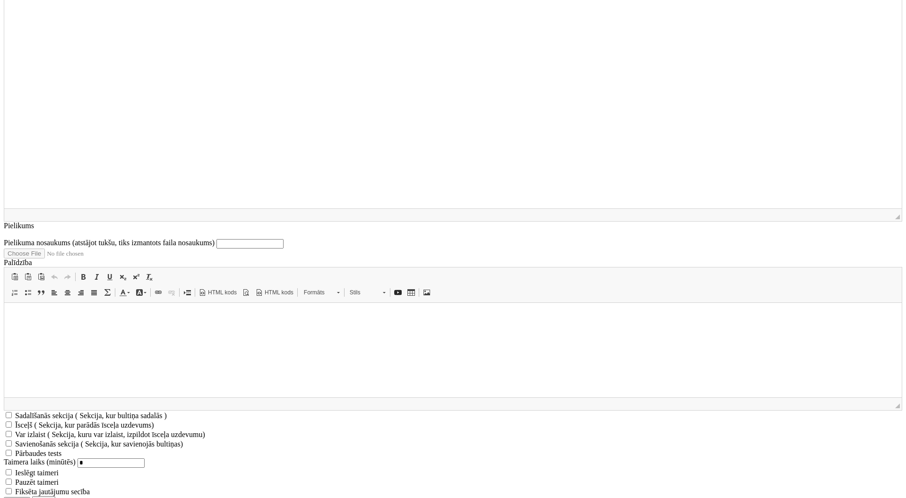
scroll to position [1895, 0]
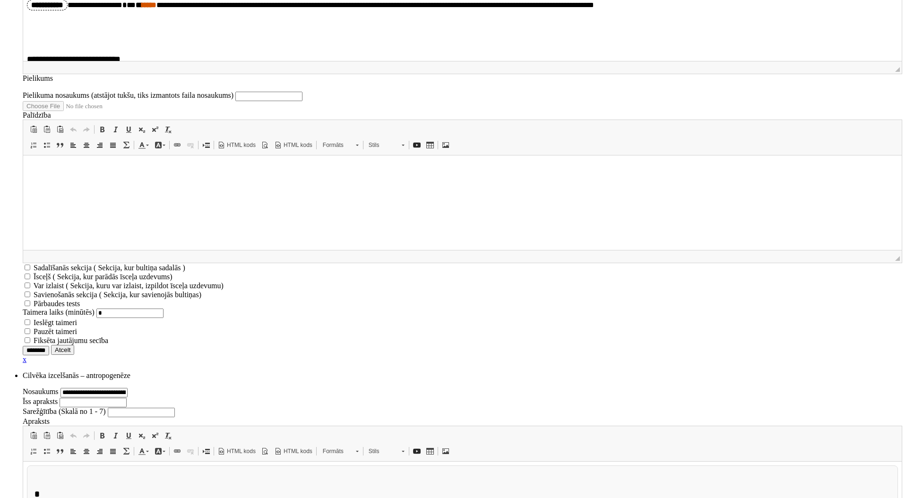
scroll to position [2742, 0]
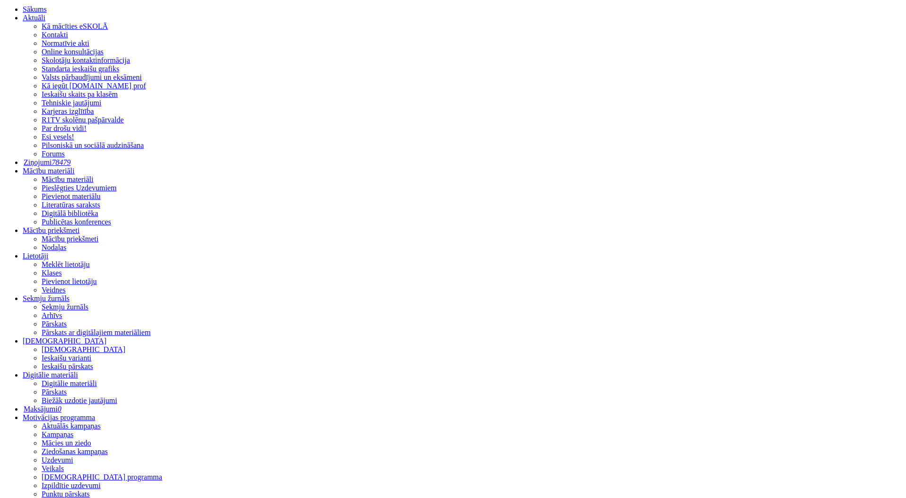
scroll to position [127, 0]
